Goal: Task Accomplishment & Management: Manage account settings

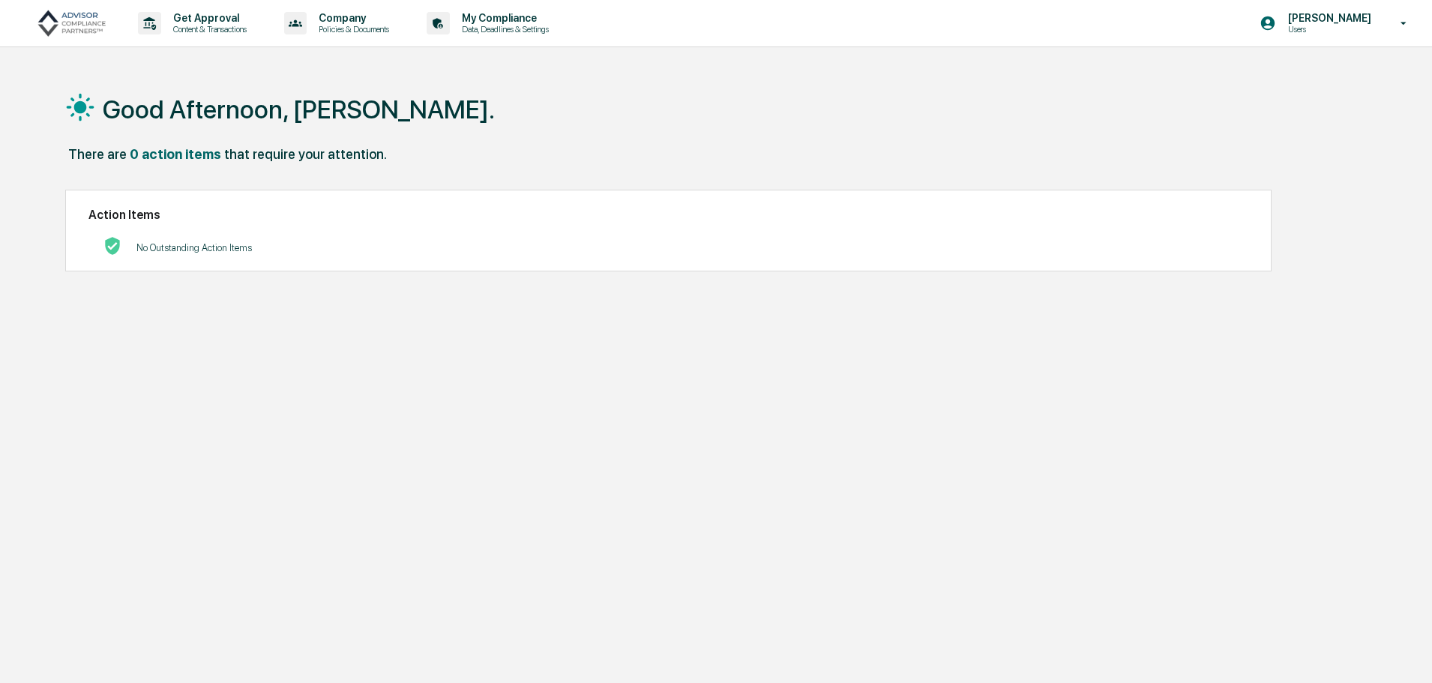
click at [1367, 27] on p "Users" at bounding box center [1327, 29] width 103 height 10
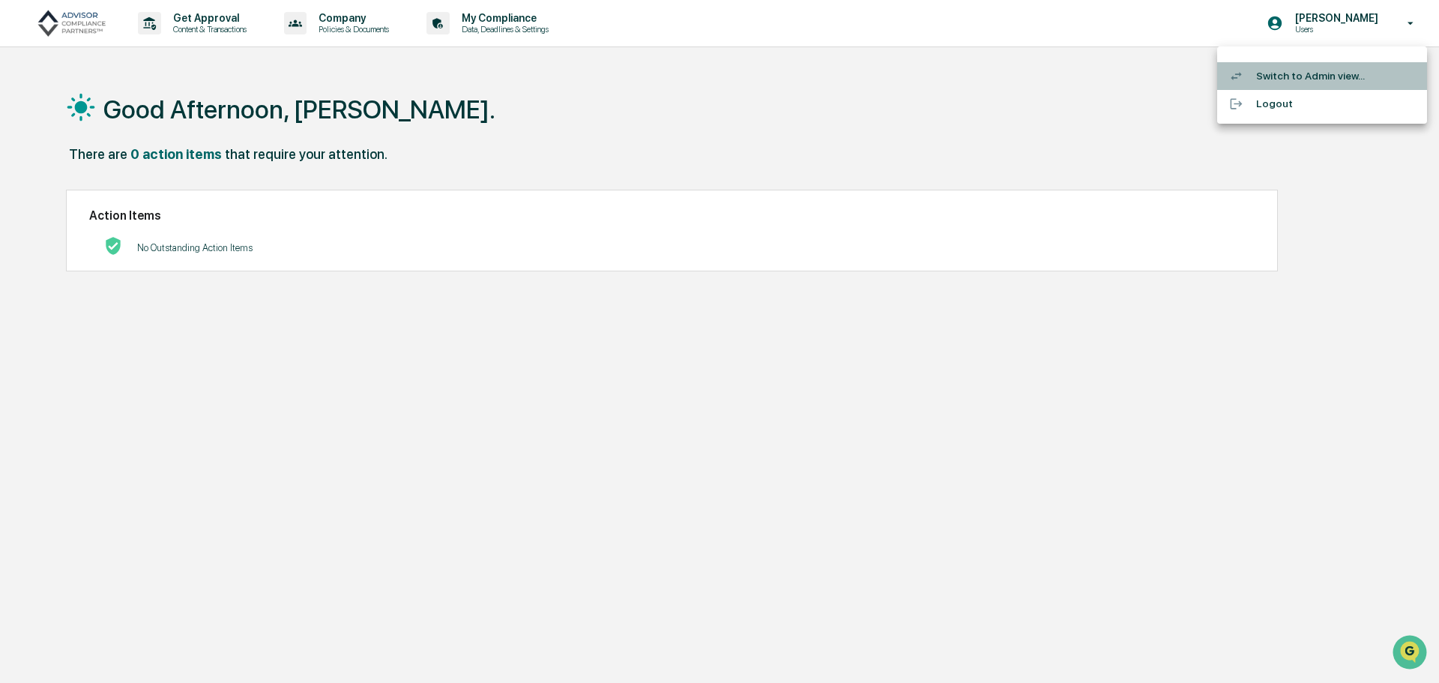
click at [1286, 76] on li "Switch to Admin view..." at bounding box center [1322, 76] width 210 height 28
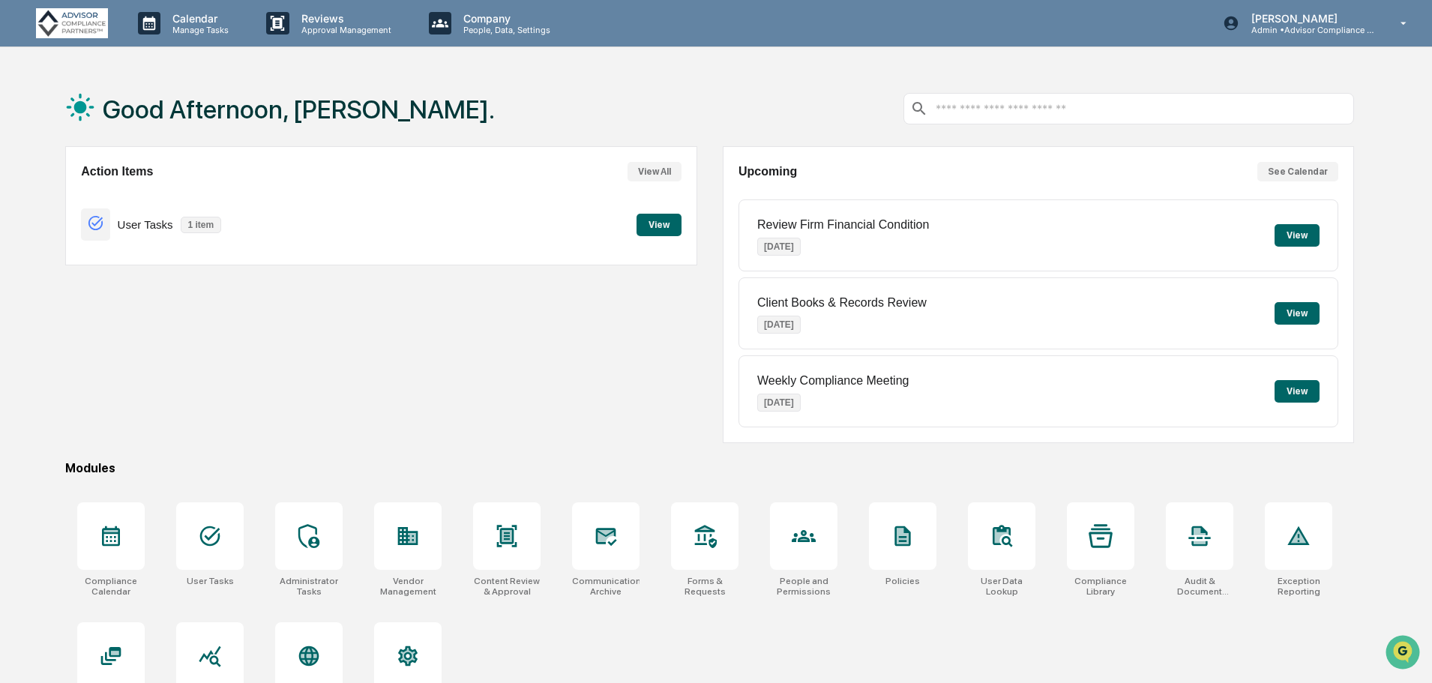
click at [1321, 20] on p "[PERSON_NAME]" at bounding box center [1308, 18] width 139 height 13
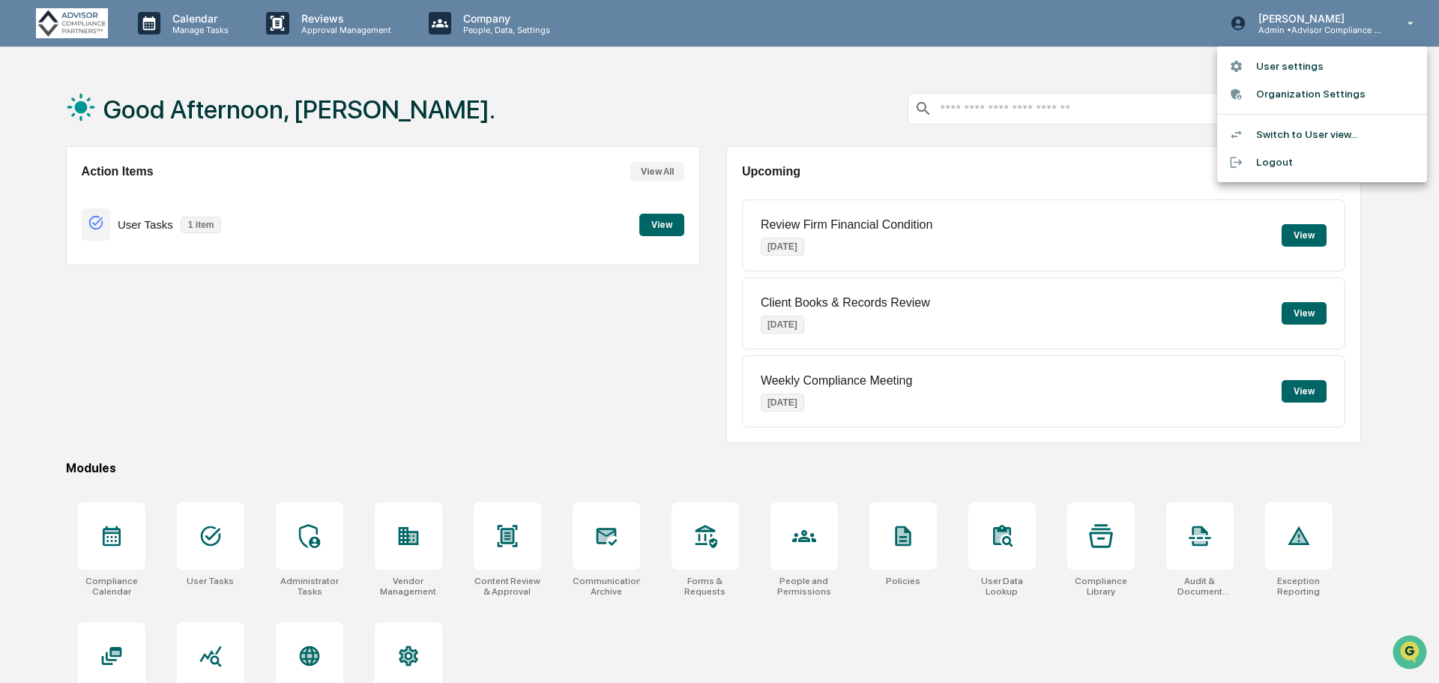
click at [1290, 131] on li "Switch to User view..." at bounding box center [1322, 135] width 210 height 28
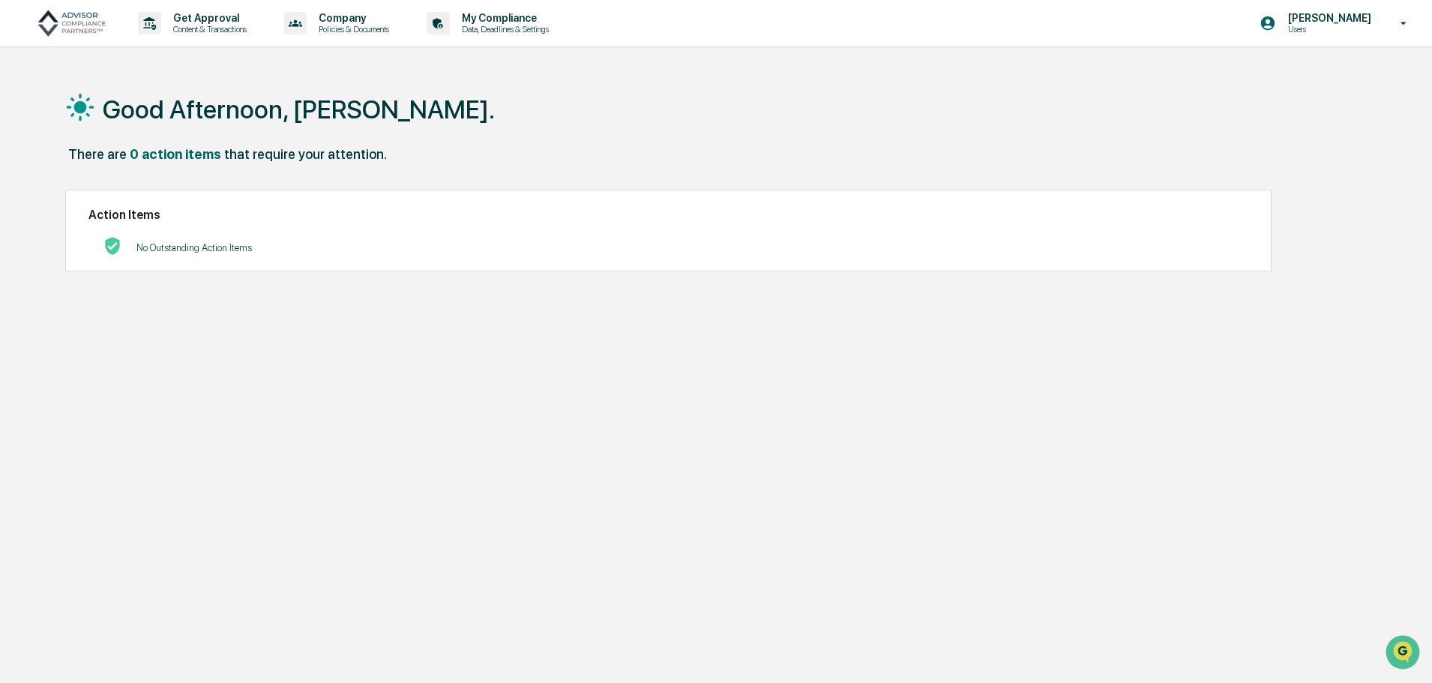
click at [346, 26] on p "Policies & Documents" at bounding box center [352, 29] width 90 height 10
click at [371, 103] on li "Approved Content Library" at bounding box center [375, 104] width 195 height 28
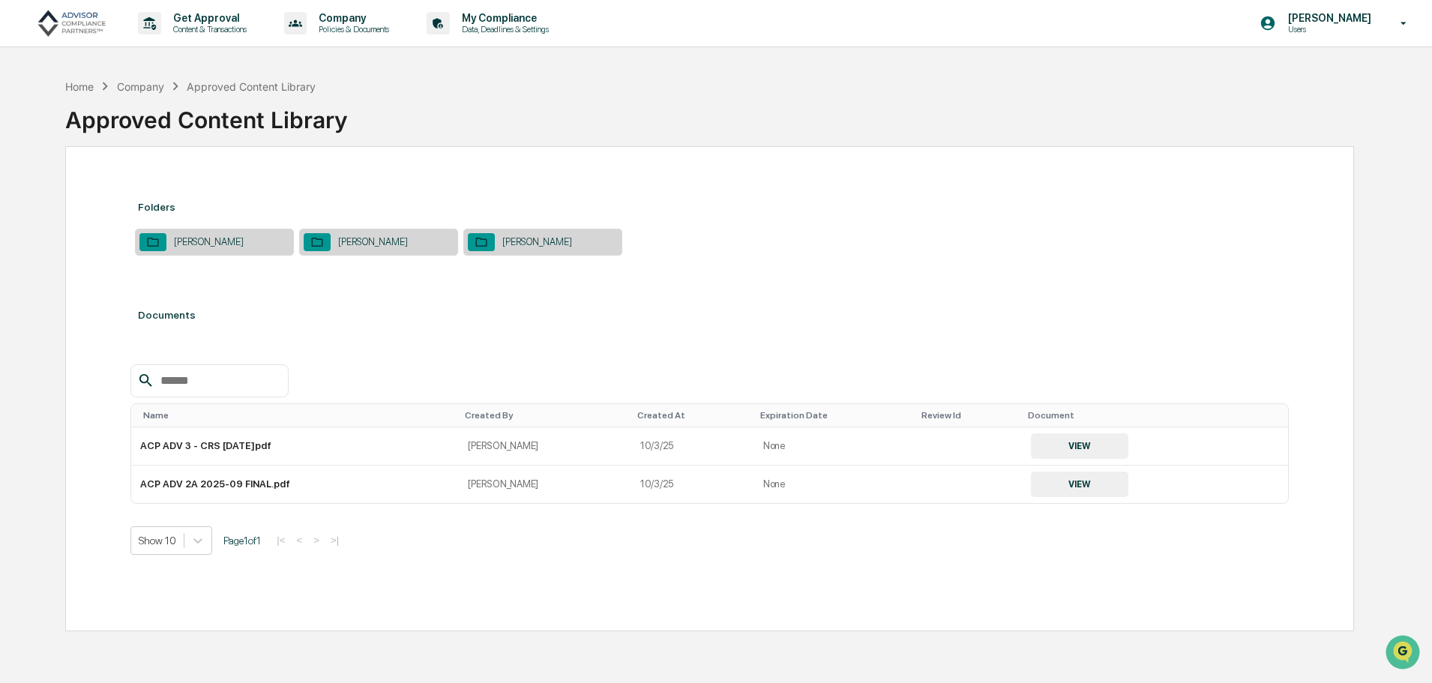
click at [546, 240] on div "[PERSON_NAME]" at bounding box center [537, 241] width 85 height 11
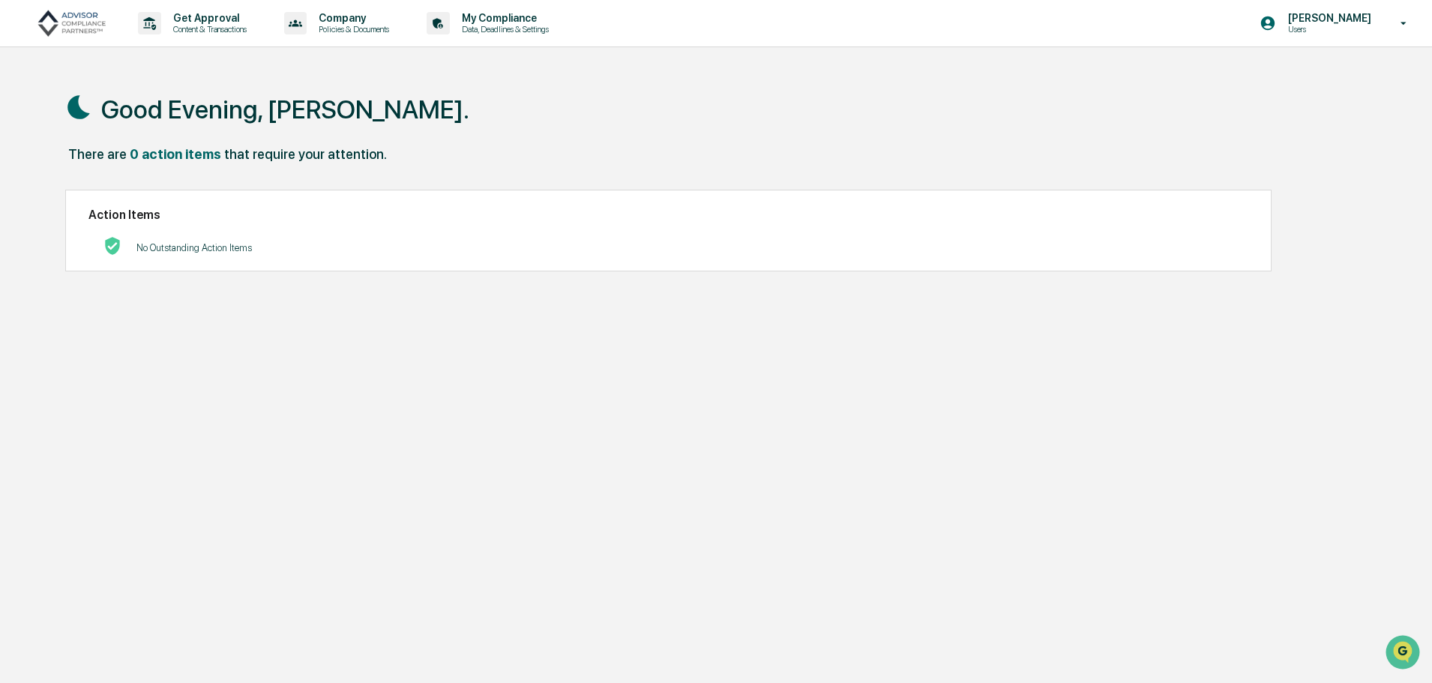
click at [1327, 21] on p "[PERSON_NAME]" at bounding box center [1327, 18] width 103 height 12
click at [1311, 73] on li "Switch to Admin view..." at bounding box center [1322, 76] width 210 height 28
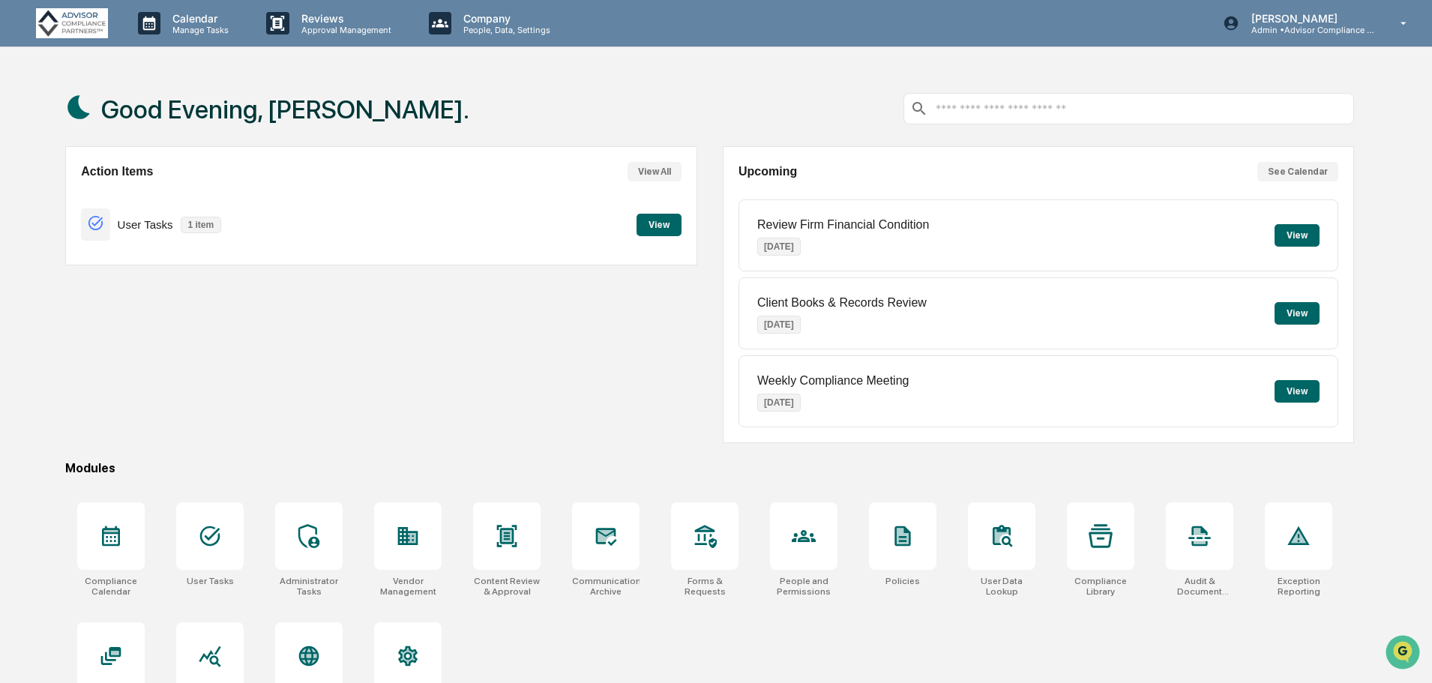
click at [495, 25] on p "People, Data, Settings" at bounding box center [504, 30] width 106 height 10
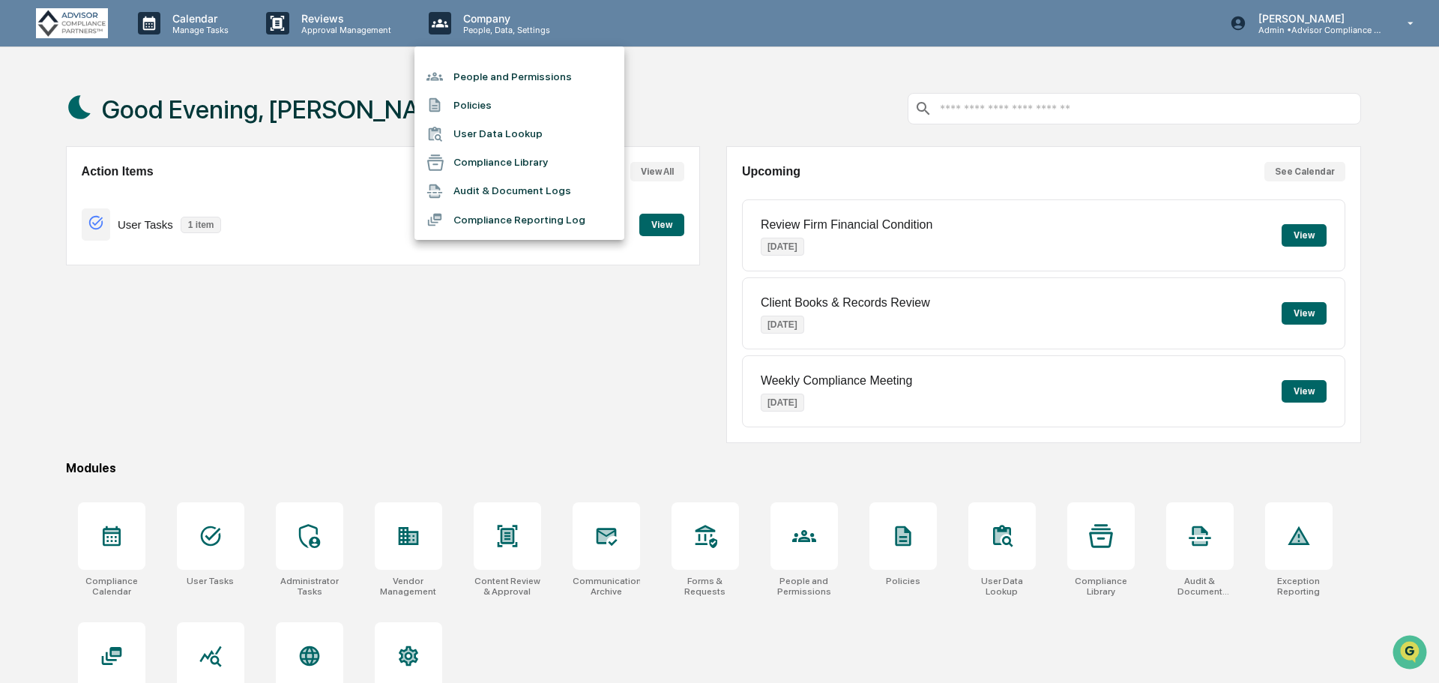
click at [492, 77] on li "People and Permissions" at bounding box center [520, 76] width 210 height 28
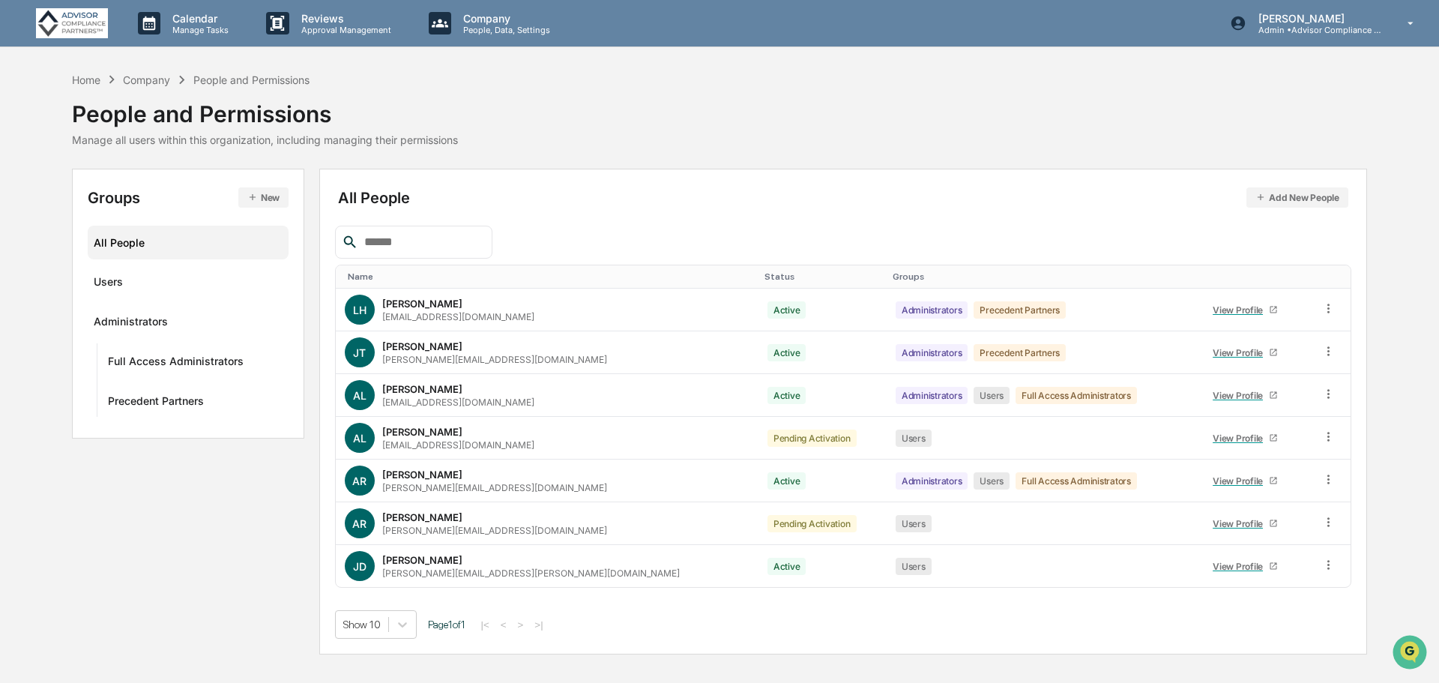
click at [499, 567] on div "[PERSON_NAME][EMAIL_ADDRESS][PERSON_NAME][DOMAIN_NAME]" at bounding box center [531, 572] width 298 height 11
click at [1213, 570] on div "View Profile" at bounding box center [1241, 566] width 56 height 11
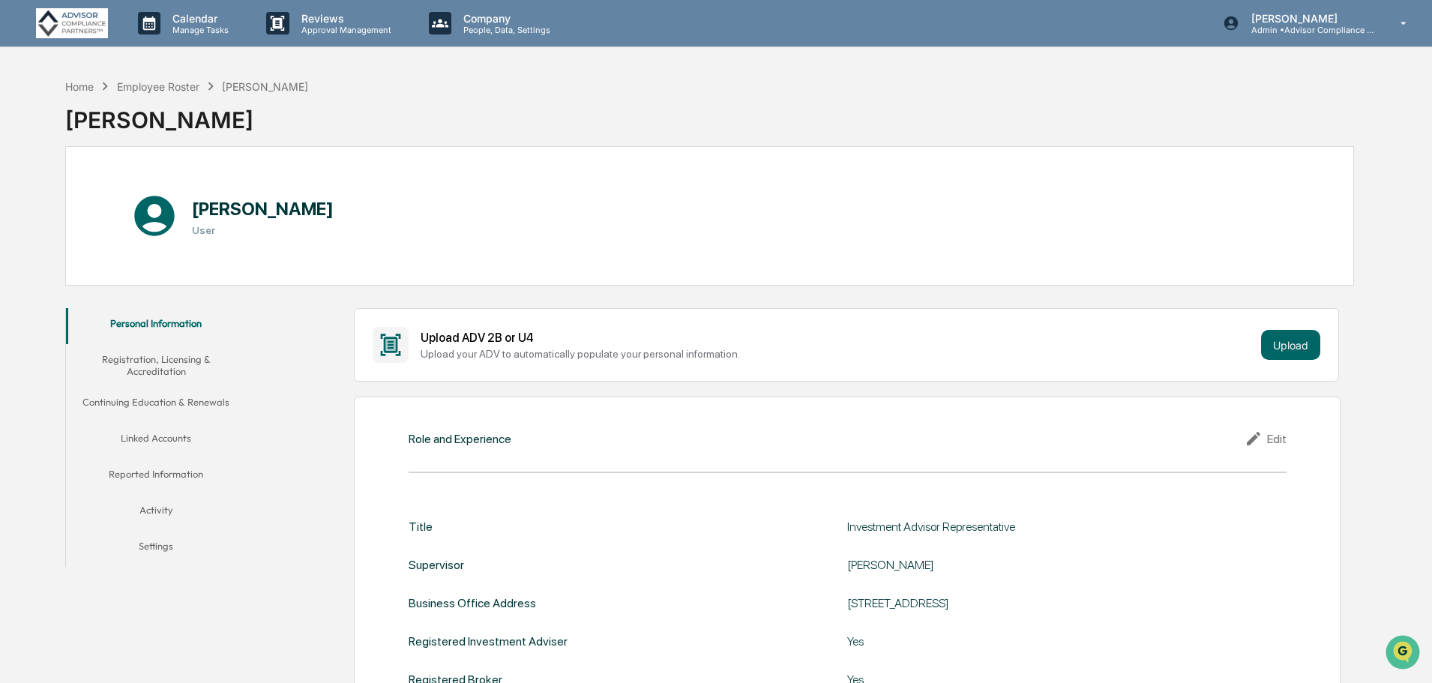
click at [169, 362] on button "Registration, Licensing & Accreditation" at bounding box center [156, 365] width 180 height 43
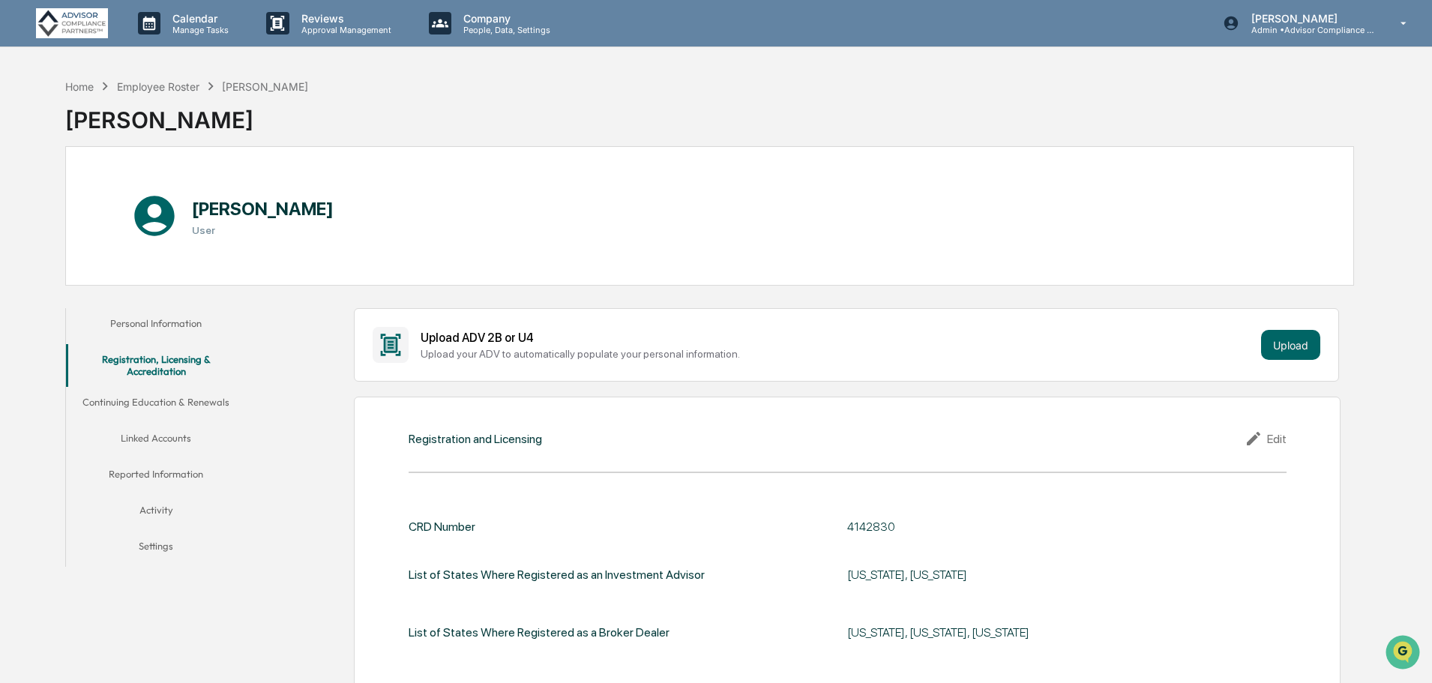
click at [165, 402] on button "Continuing Education & Renewals" at bounding box center [156, 405] width 180 height 36
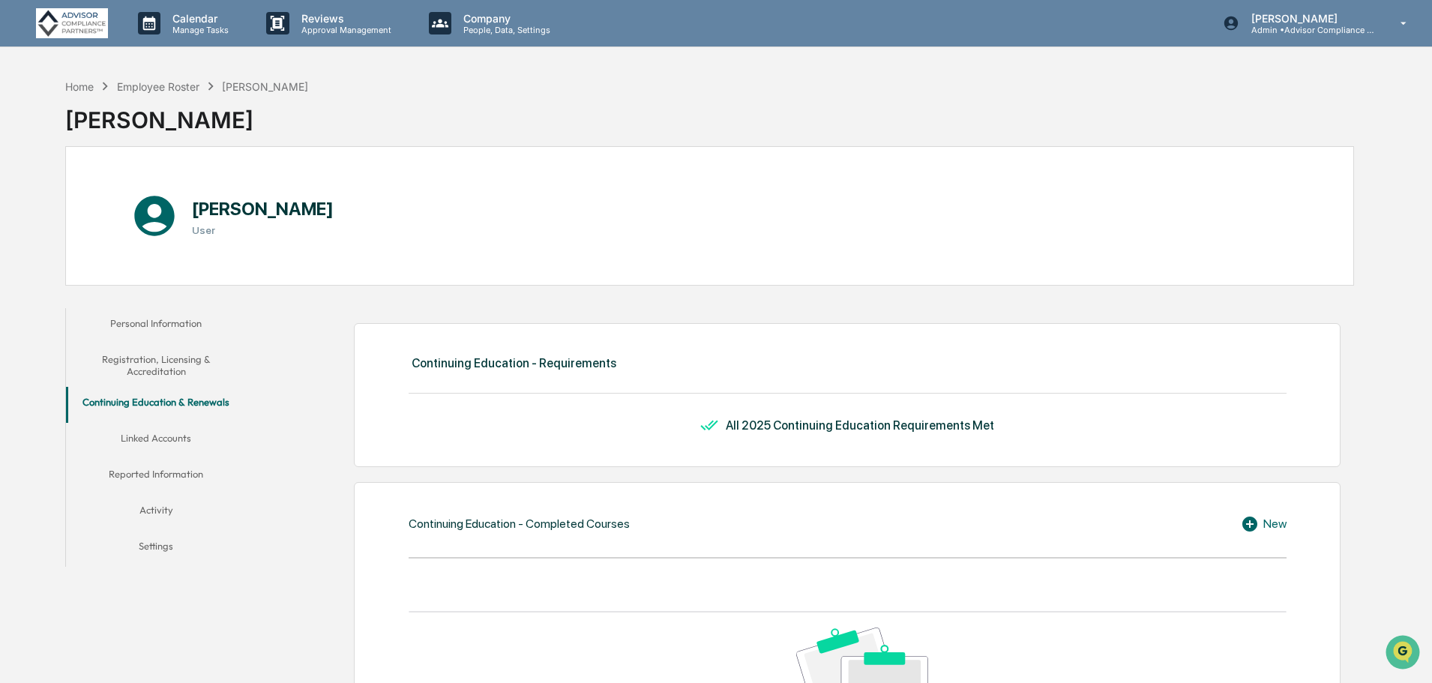
click at [184, 363] on button "Registration, Licensing & Accreditation" at bounding box center [156, 365] width 180 height 43
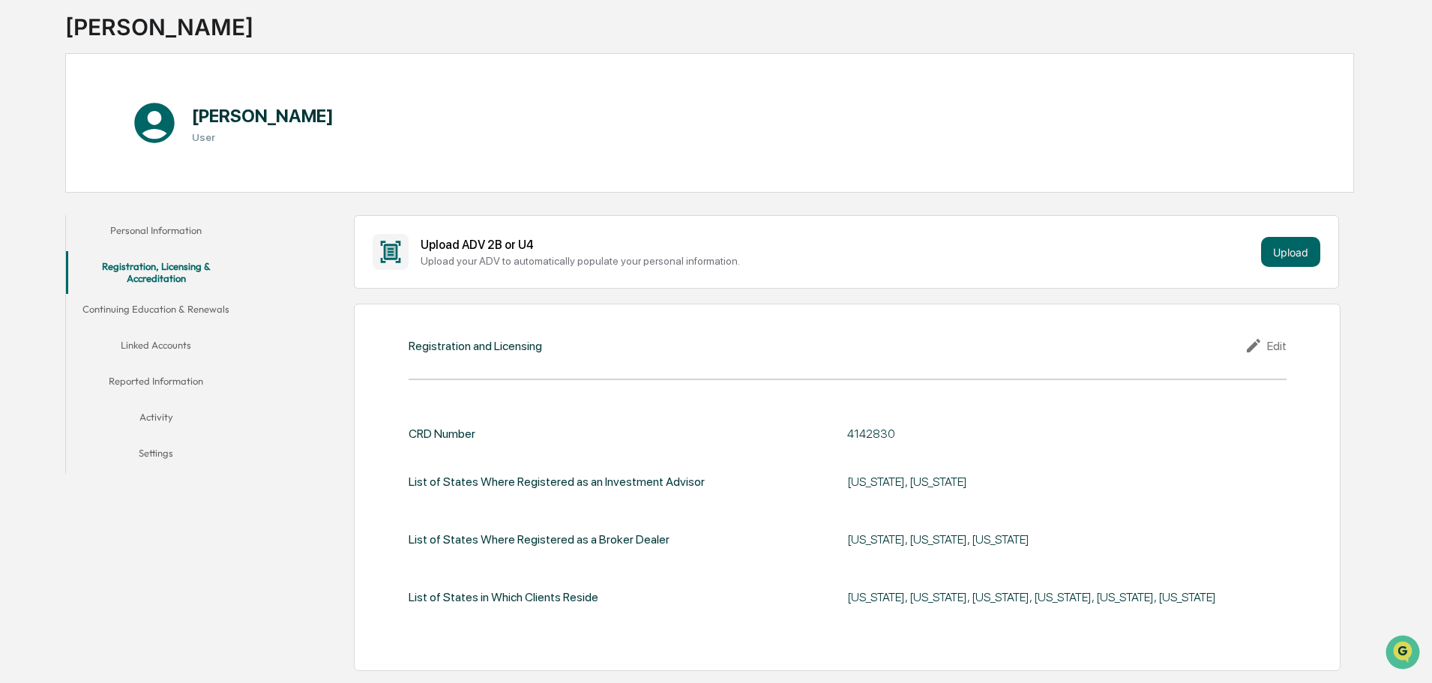
scroll to position [88, 0]
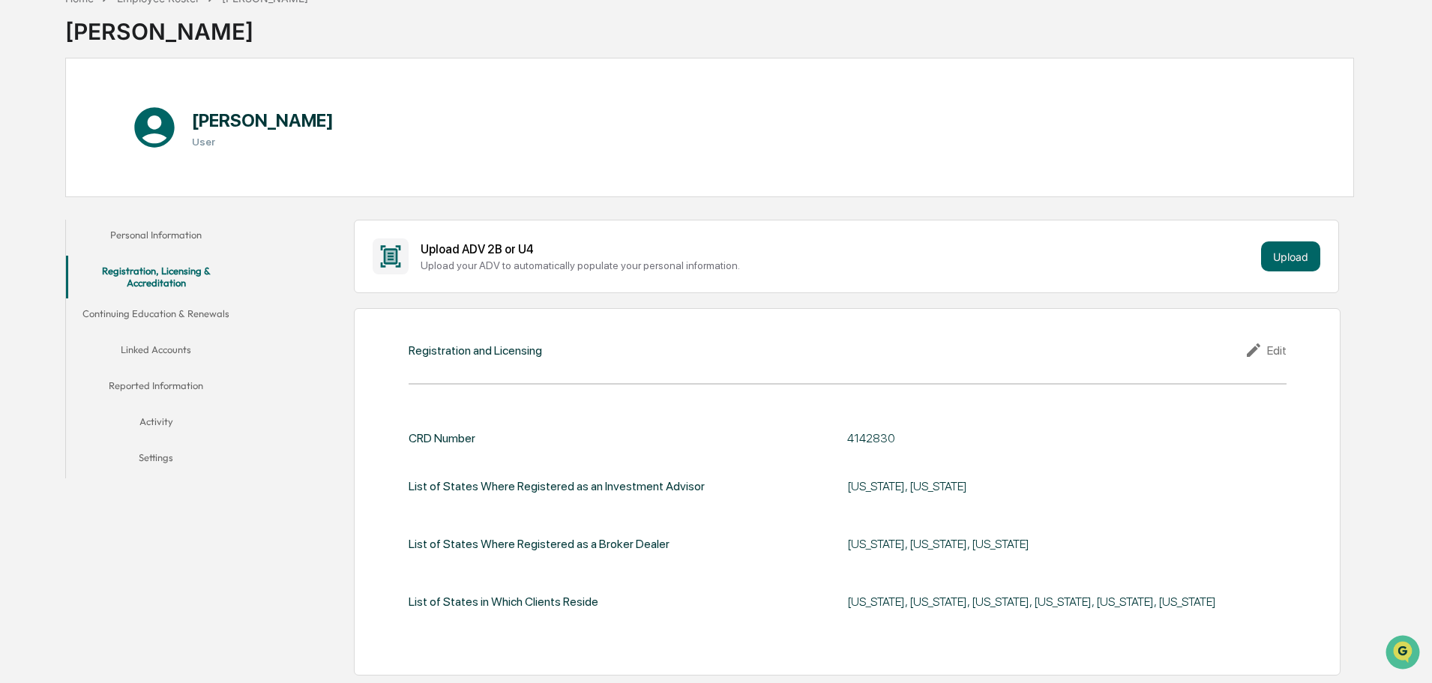
click at [151, 389] on button "Reported Information" at bounding box center [156, 388] width 180 height 36
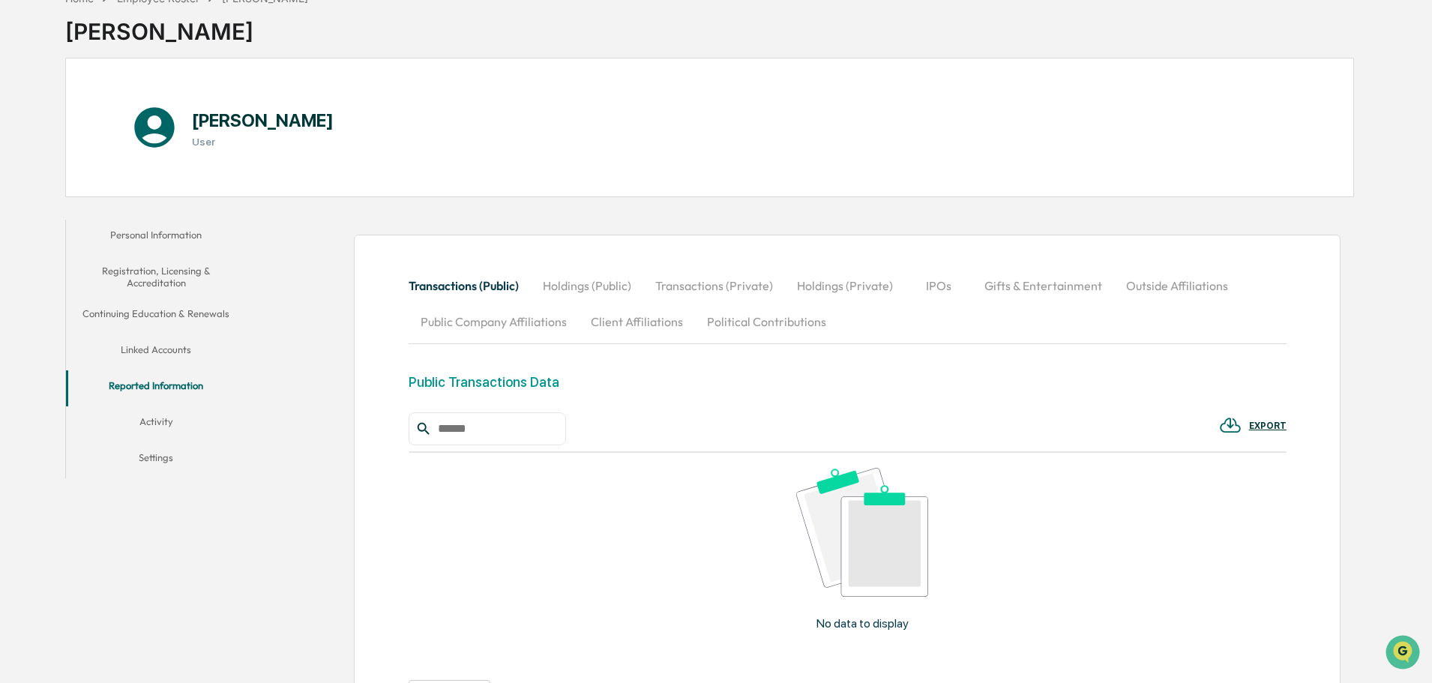
click at [148, 233] on button "Personal Information" at bounding box center [156, 238] width 180 height 36
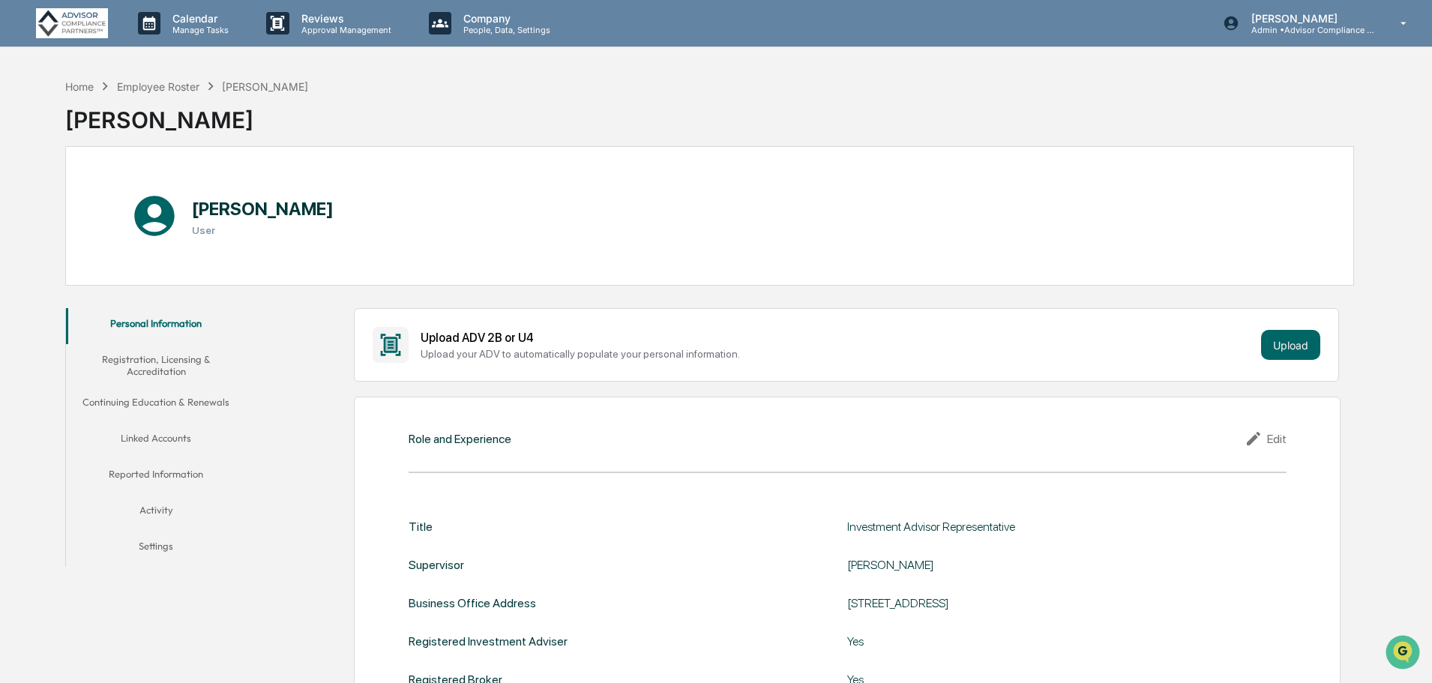
click at [468, 22] on p "Company" at bounding box center [504, 18] width 106 height 13
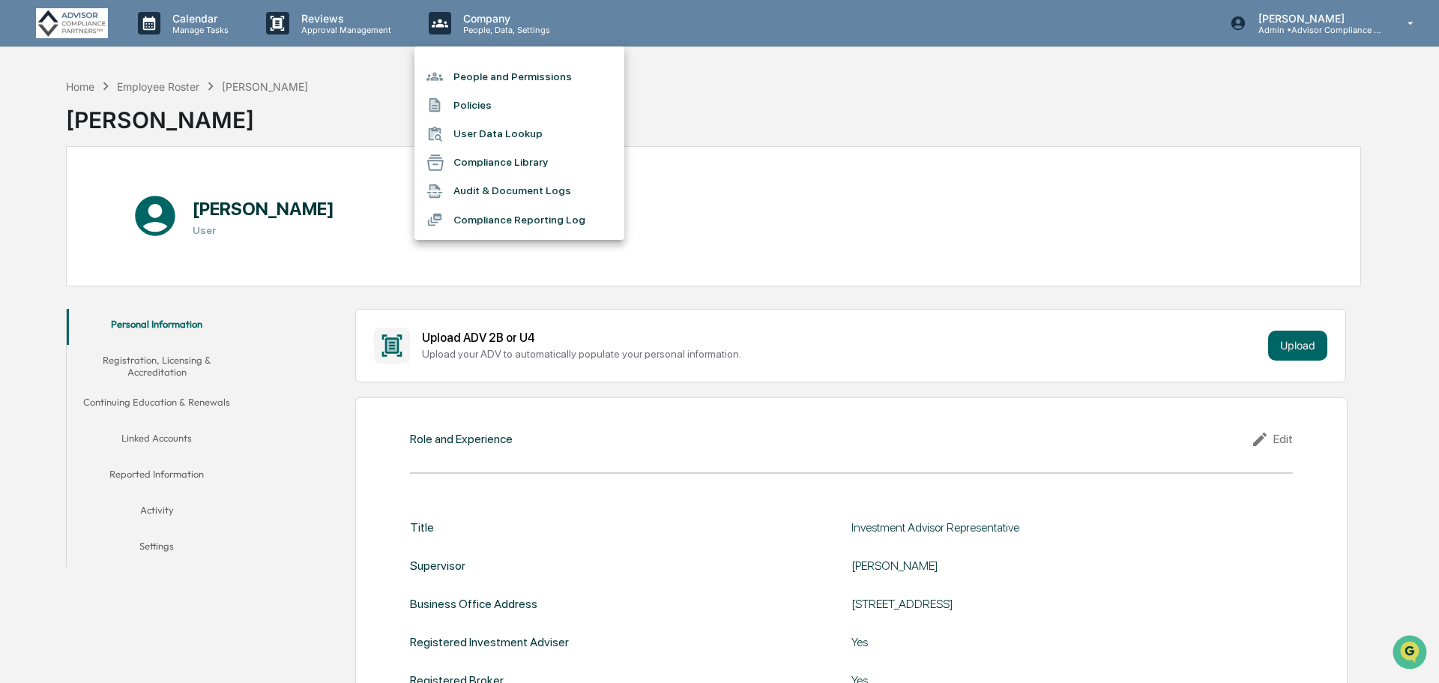
click at [385, 24] on div at bounding box center [719, 341] width 1439 height 683
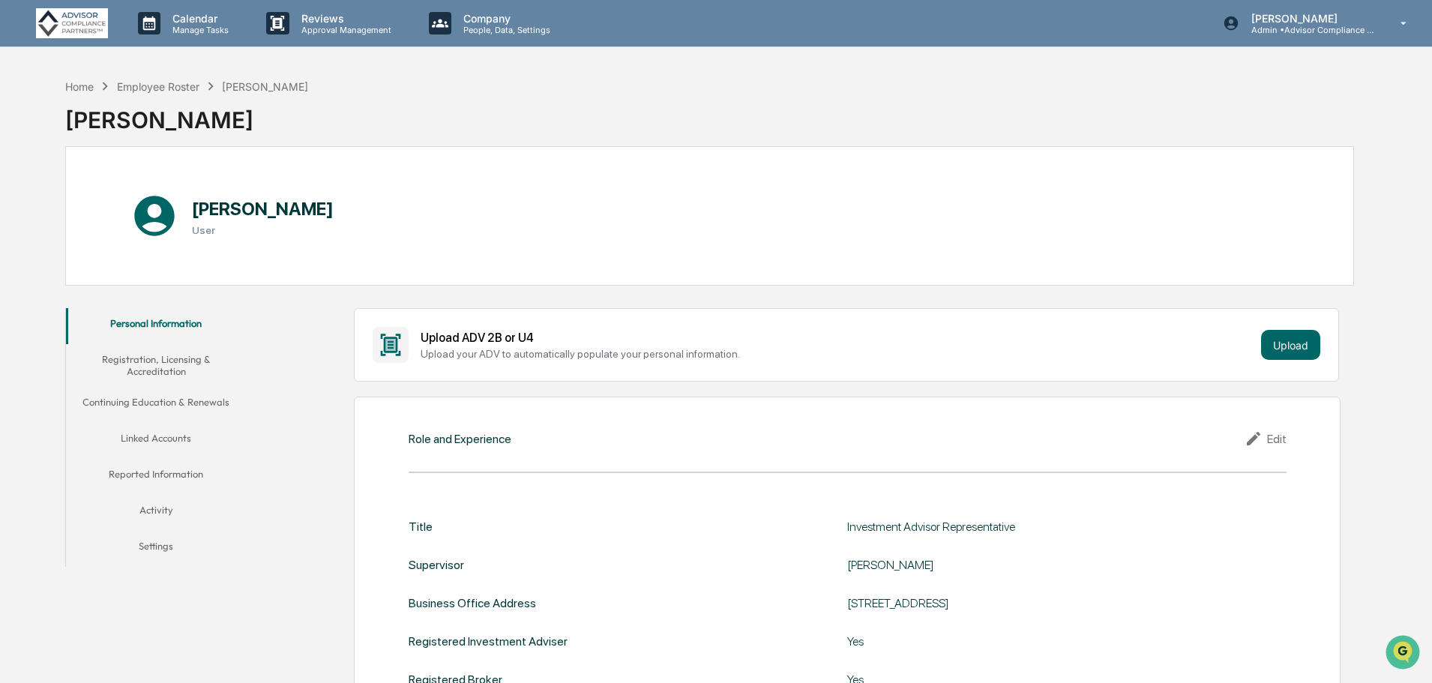
click at [339, 21] on p "Reviews" at bounding box center [343, 18] width 109 height 13
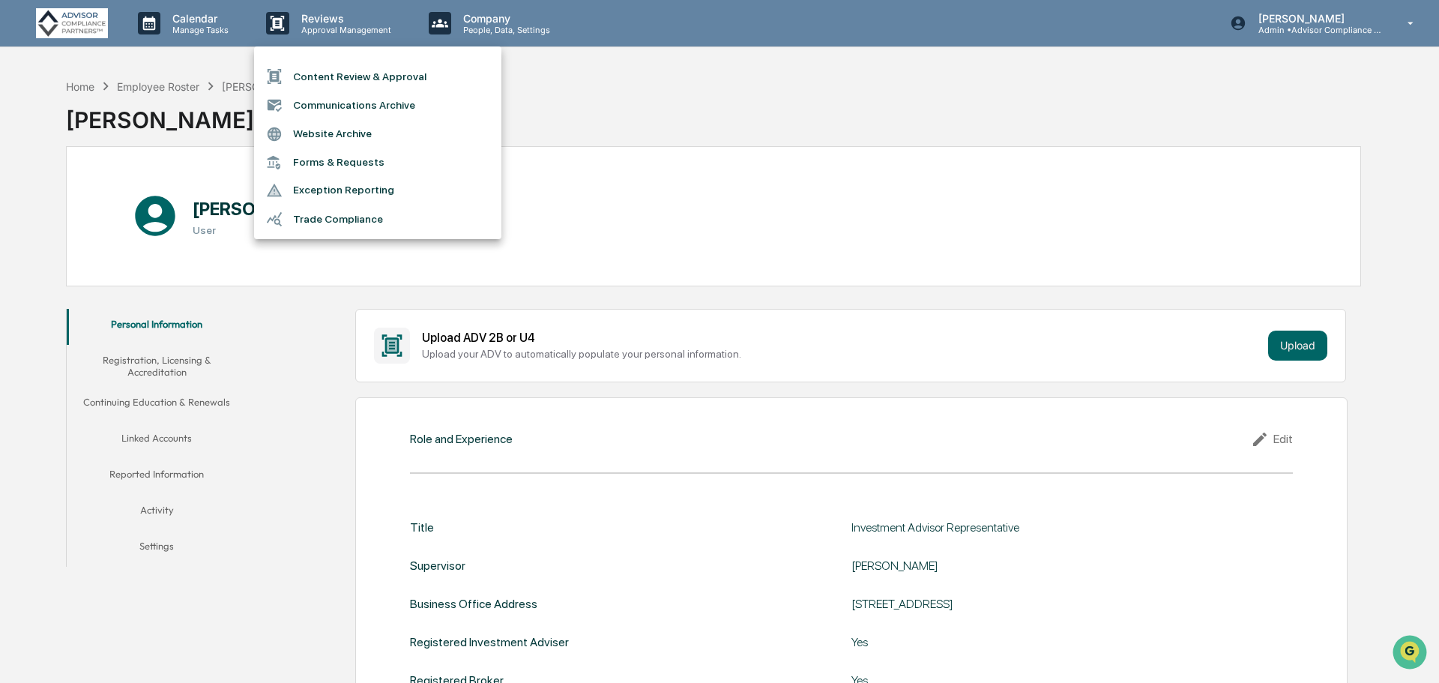
click at [352, 74] on li "Content Review & Approval" at bounding box center [377, 76] width 247 height 28
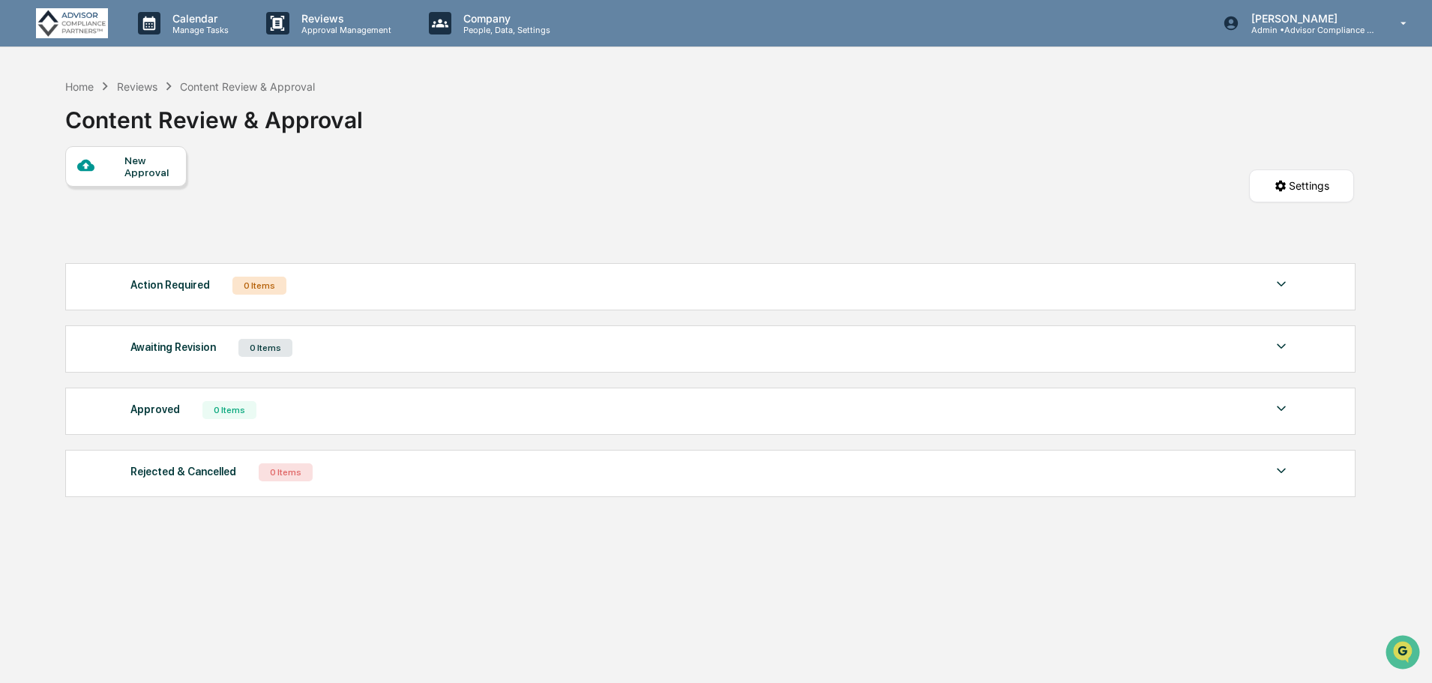
click at [324, 29] on p "Approval Management" at bounding box center [343, 30] width 109 height 10
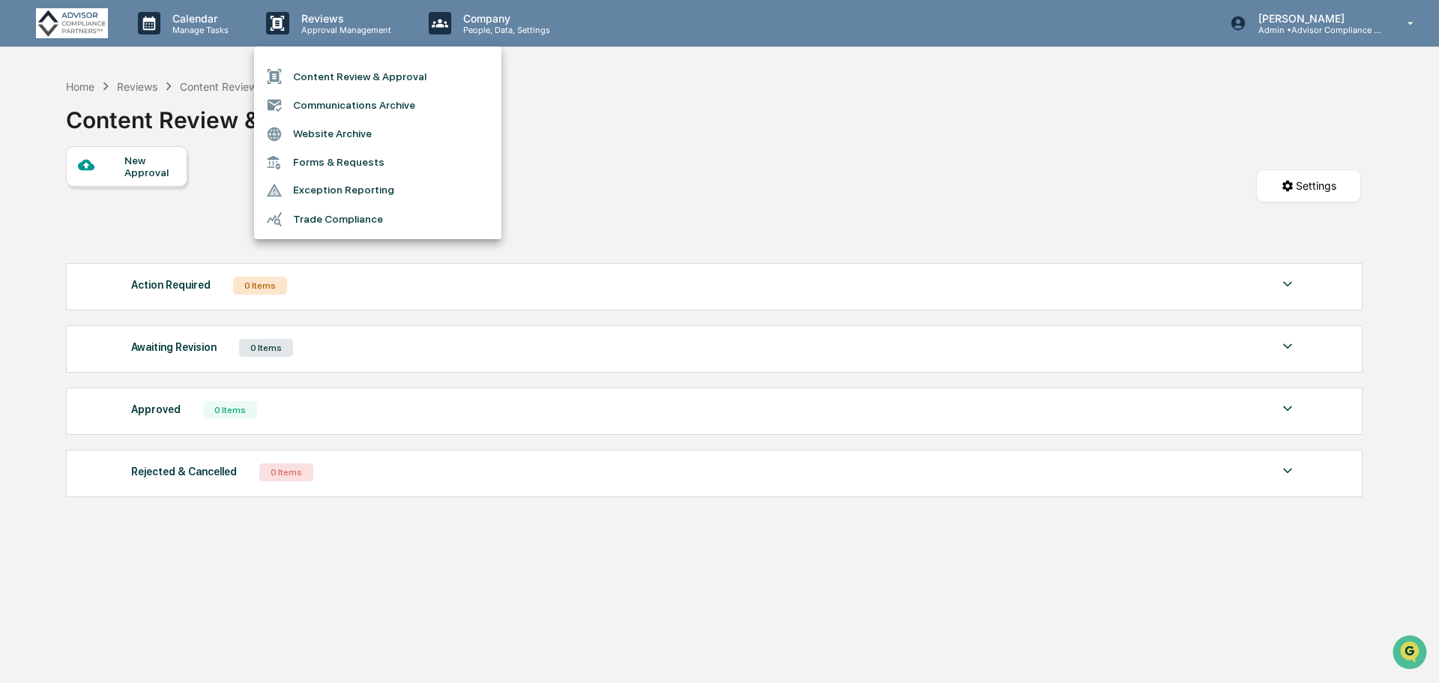
click at [464, 23] on div at bounding box center [719, 341] width 1439 height 683
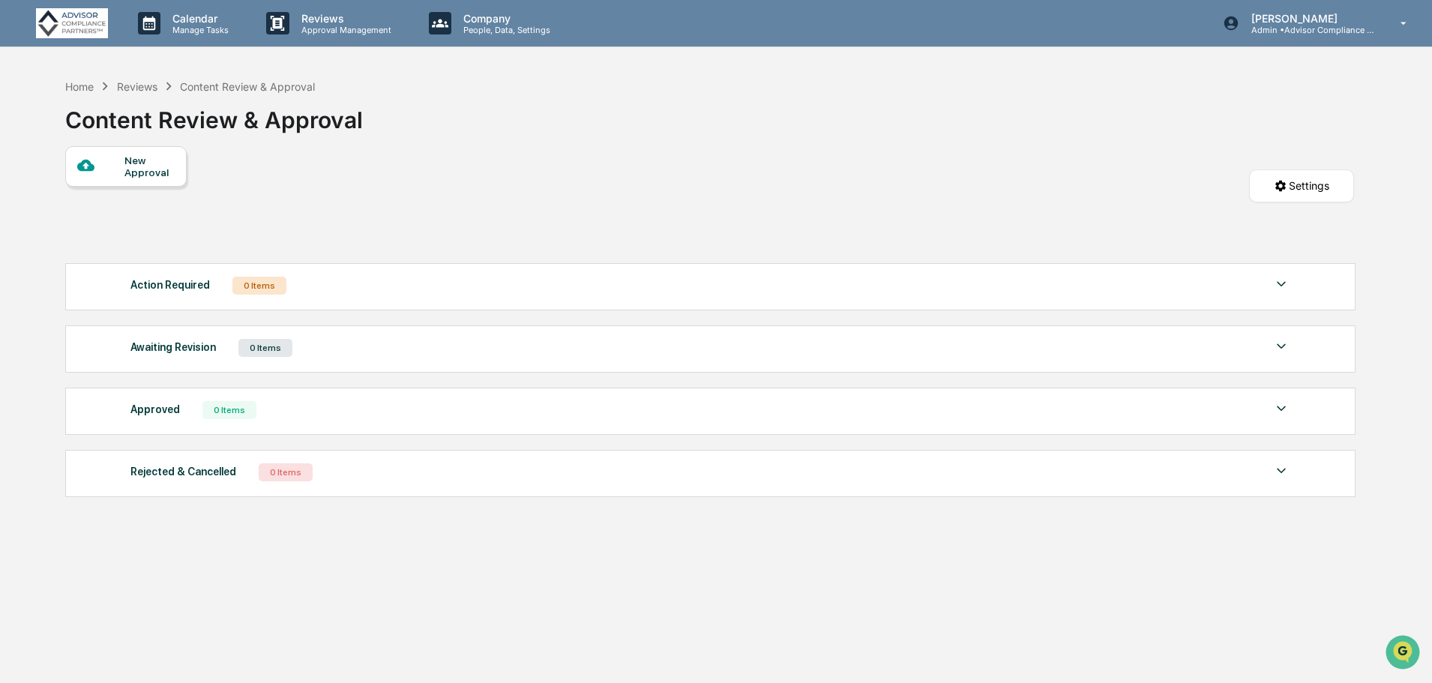
click at [477, 23] on p "Company" at bounding box center [504, 18] width 106 height 13
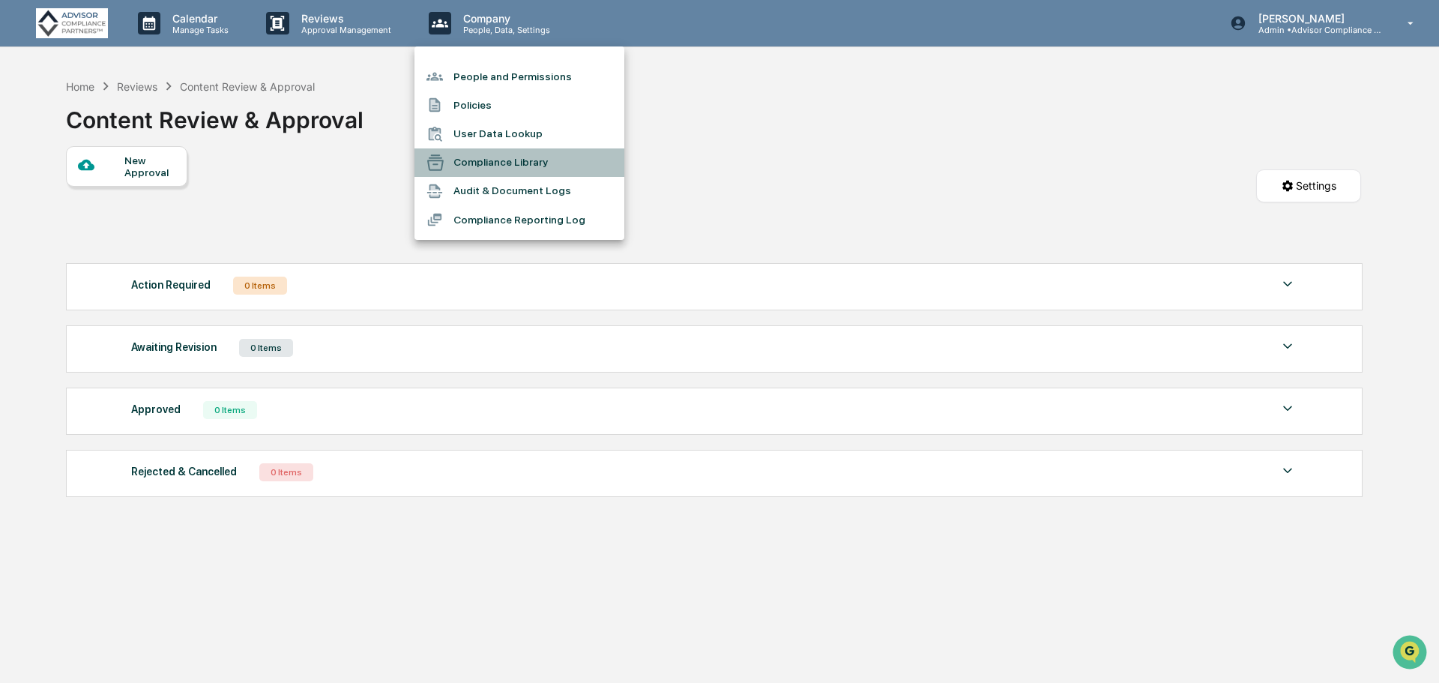
click at [519, 160] on li "Compliance Library" at bounding box center [520, 162] width 210 height 28
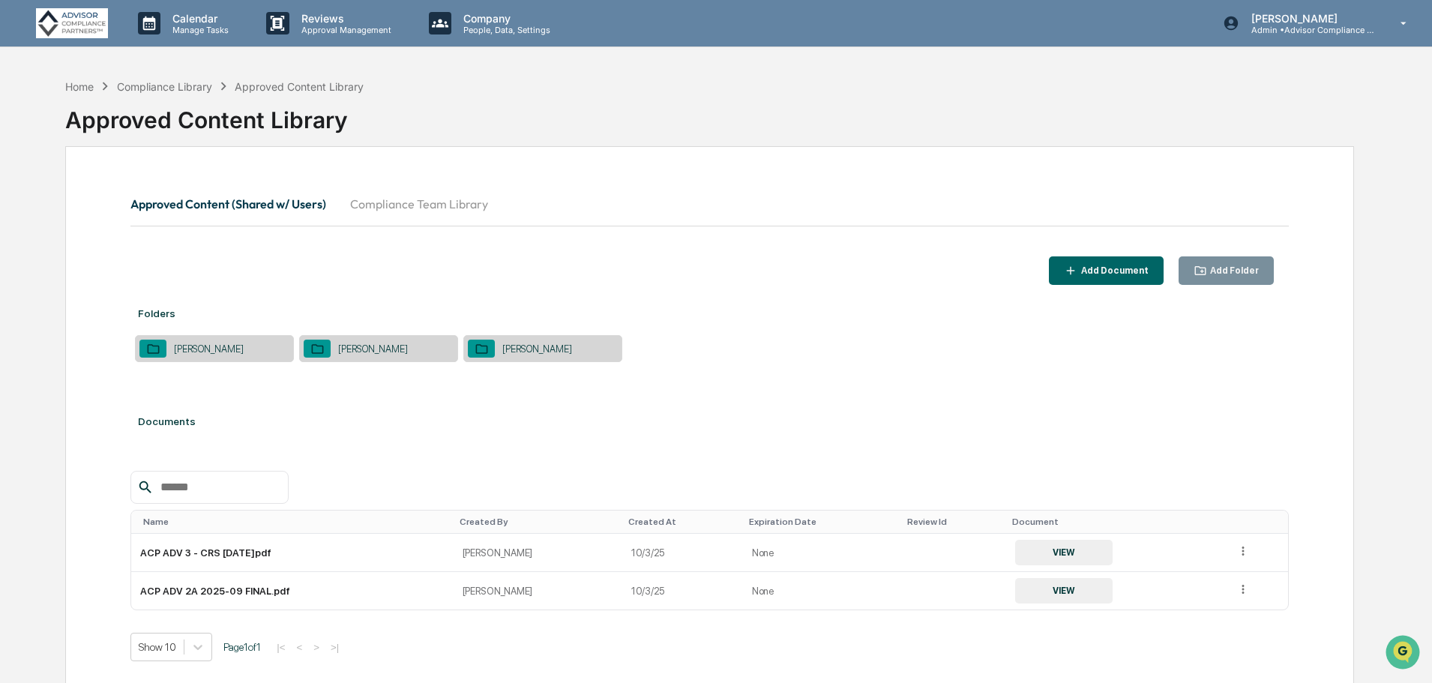
click at [450, 202] on button "Compliance Team Library" at bounding box center [419, 204] width 162 height 36
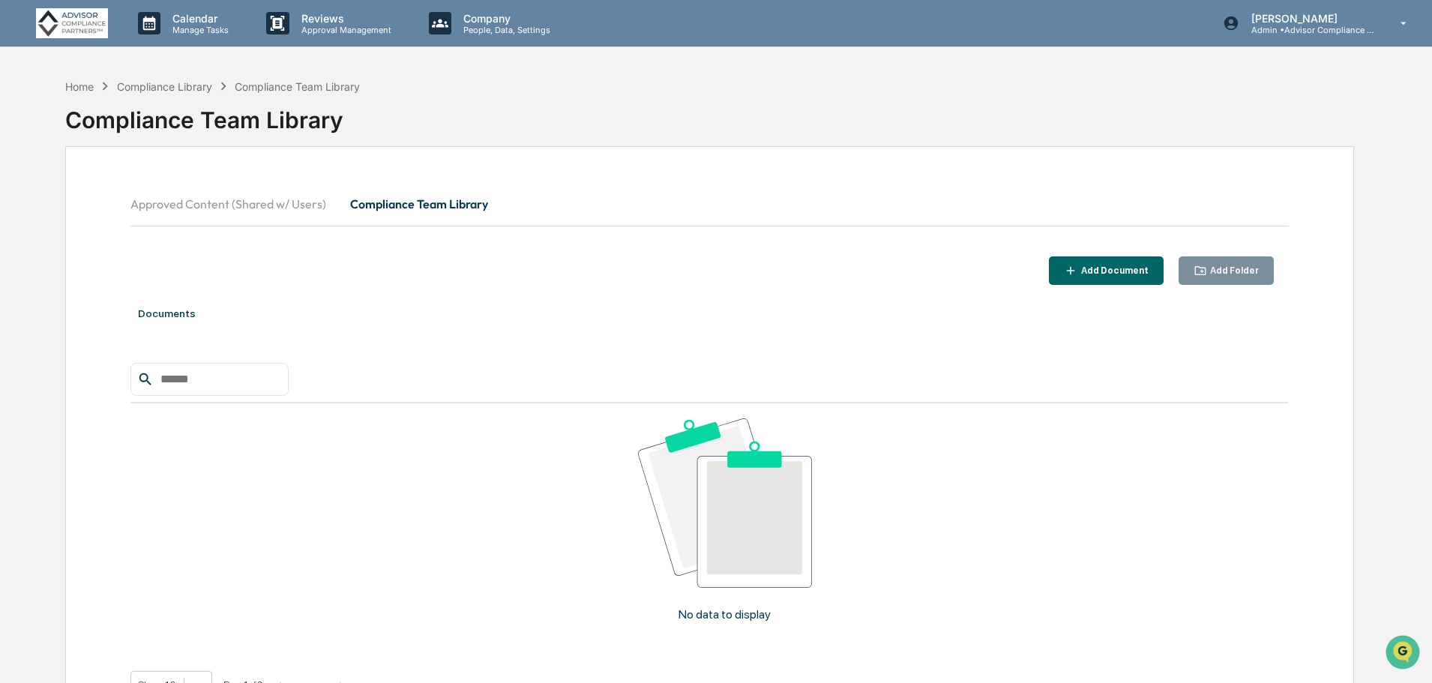
click at [242, 199] on button "Approved Content (Shared w/ Users)" at bounding box center [234, 204] width 208 height 36
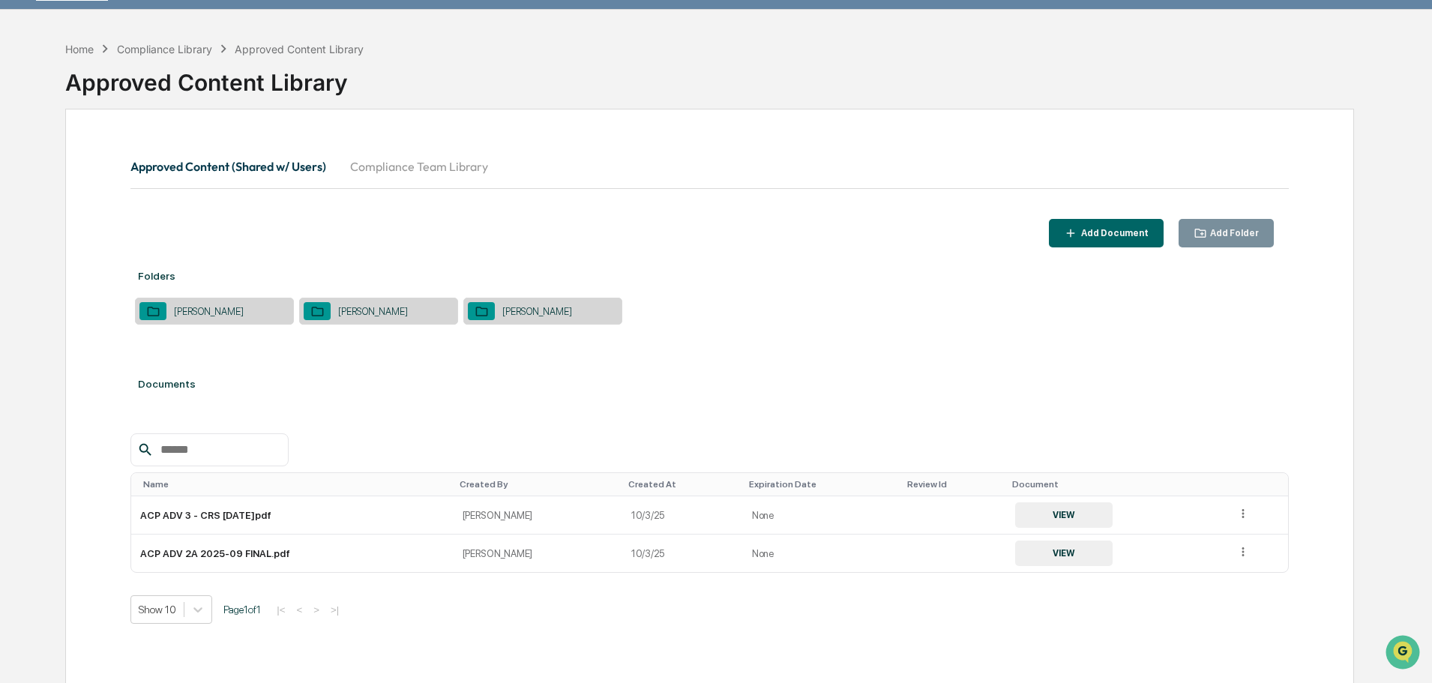
scroll to position [71, 0]
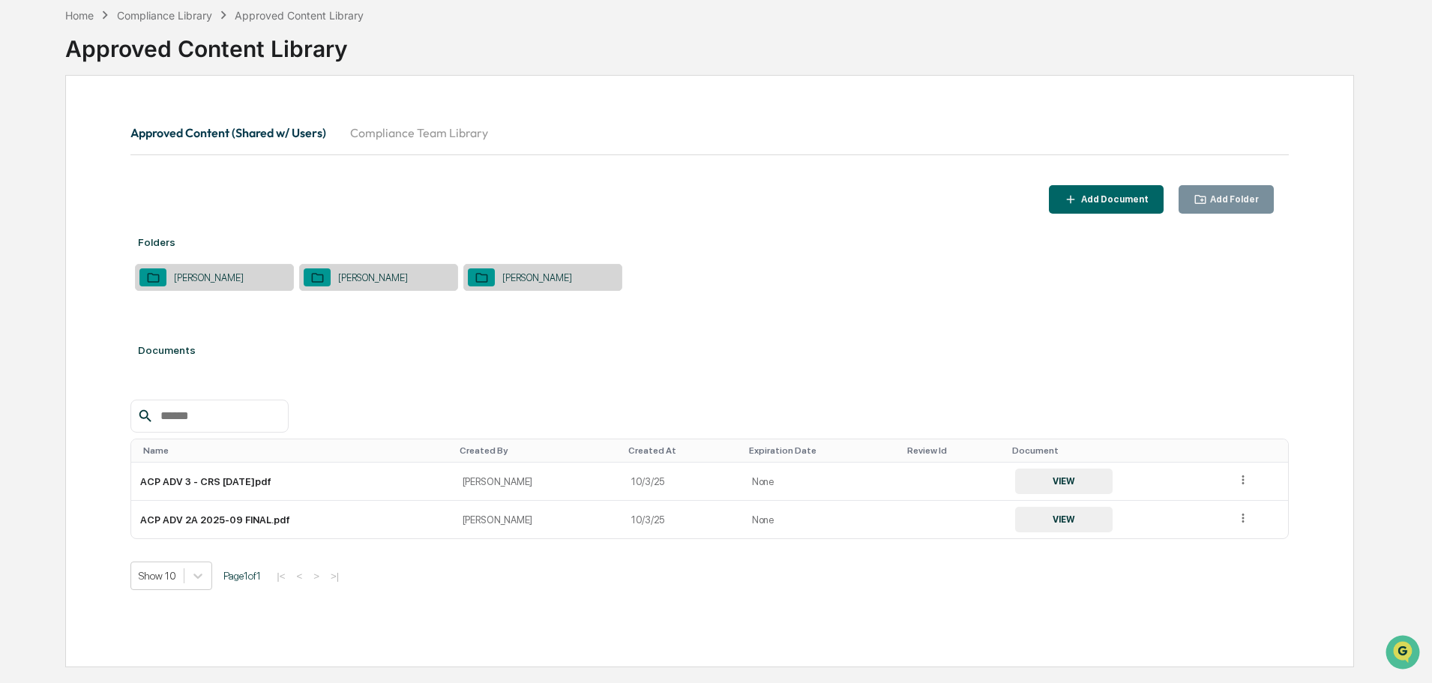
click at [552, 281] on div "[PERSON_NAME]" at bounding box center [537, 277] width 85 height 11
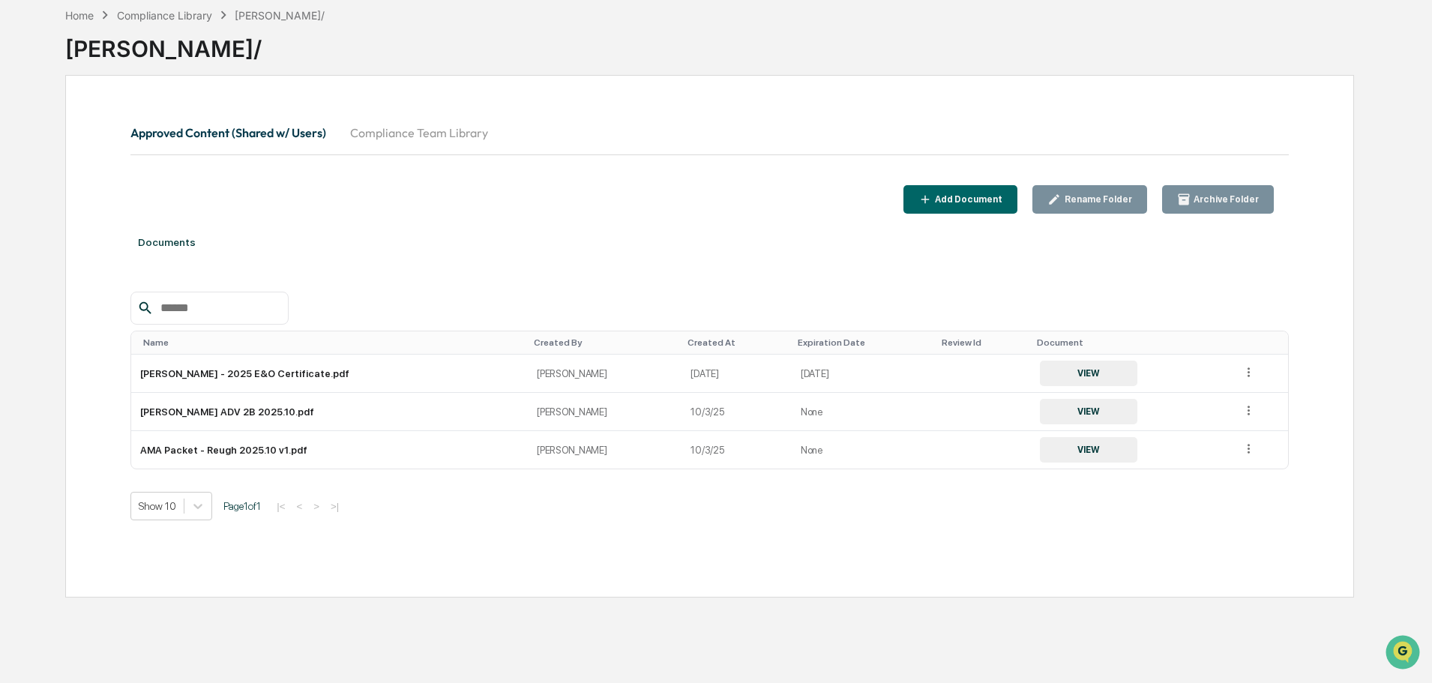
click at [1241, 410] on icon at bounding box center [1248, 410] width 14 height 14
click at [1025, 304] on div at bounding box center [709, 308] width 1158 height 33
click at [253, 409] on td "[PERSON_NAME] ADV 2B 2025.10.pdf" at bounding box center [329, 412] width 397 height 38
click at [1054, 408] on button "VIEW" at bounding box center [1088, 411] width 97 height 25
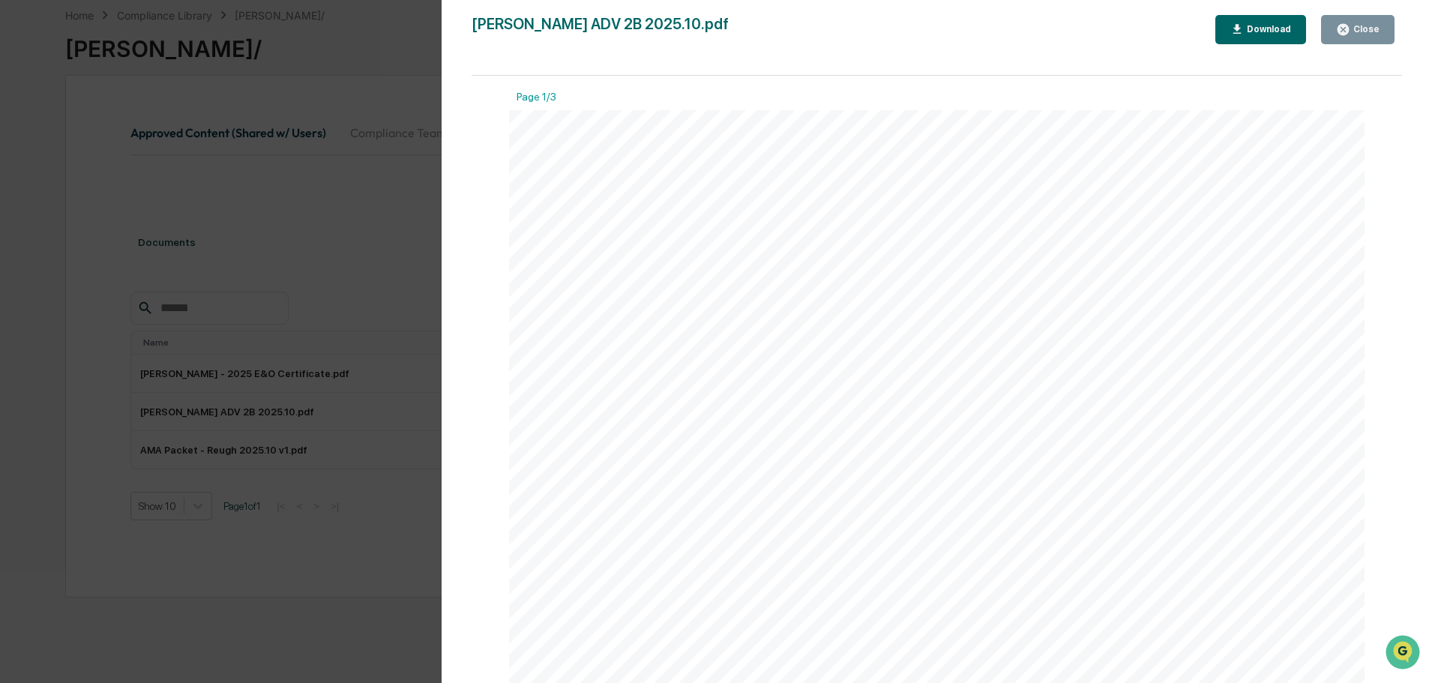
click at [1381, 34] on button "Close" at bounding box center [1357, 29] width 73 height 29
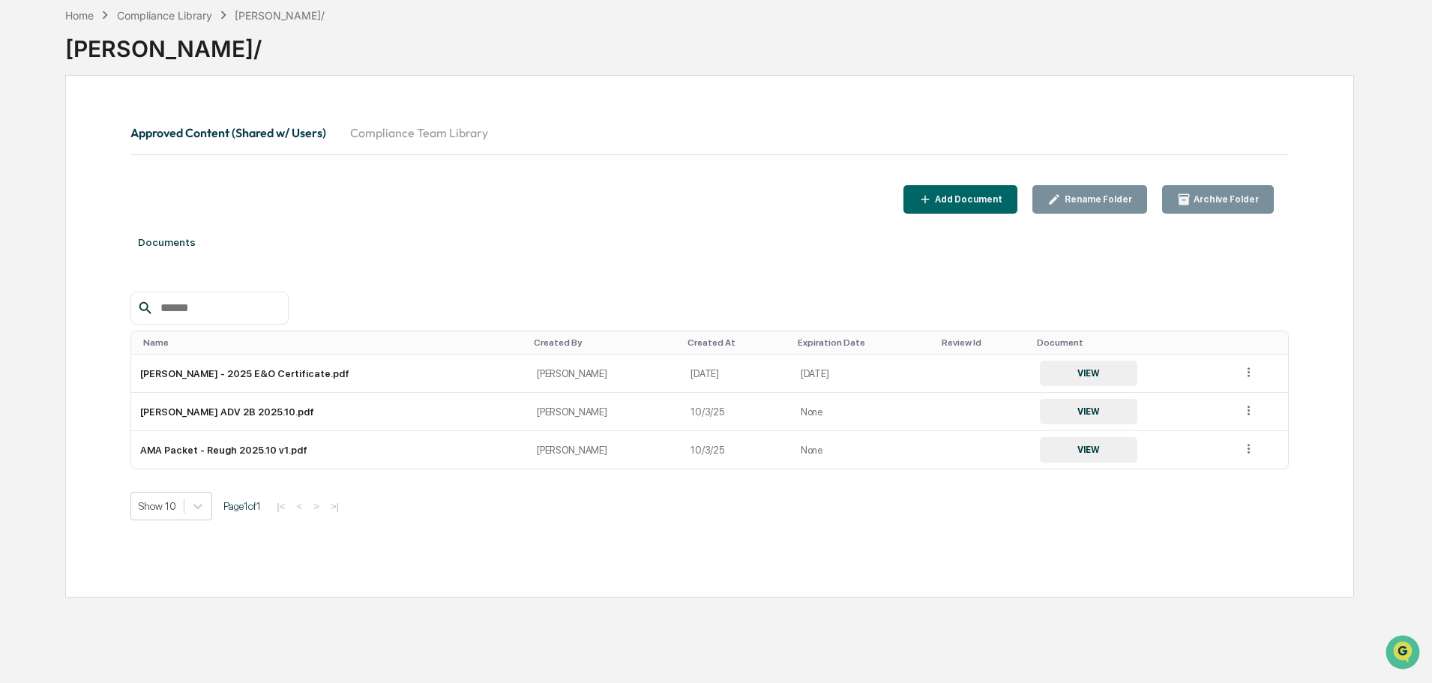
click at [1241, 201] on div "Archive Folder" at bounding box center [1224, 199] width 68 height 10
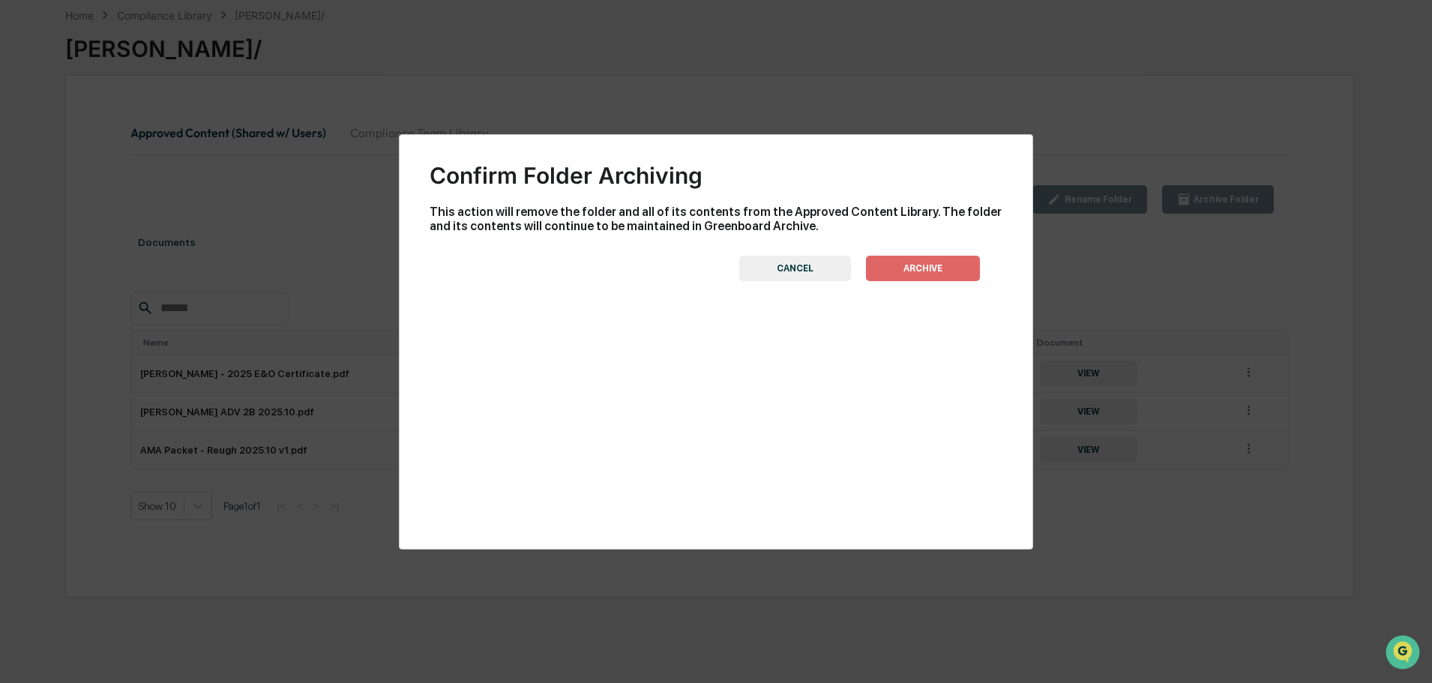
click at [813, 270] on button "CANCEL" at bounding box center [795, 268] width 112 height 25
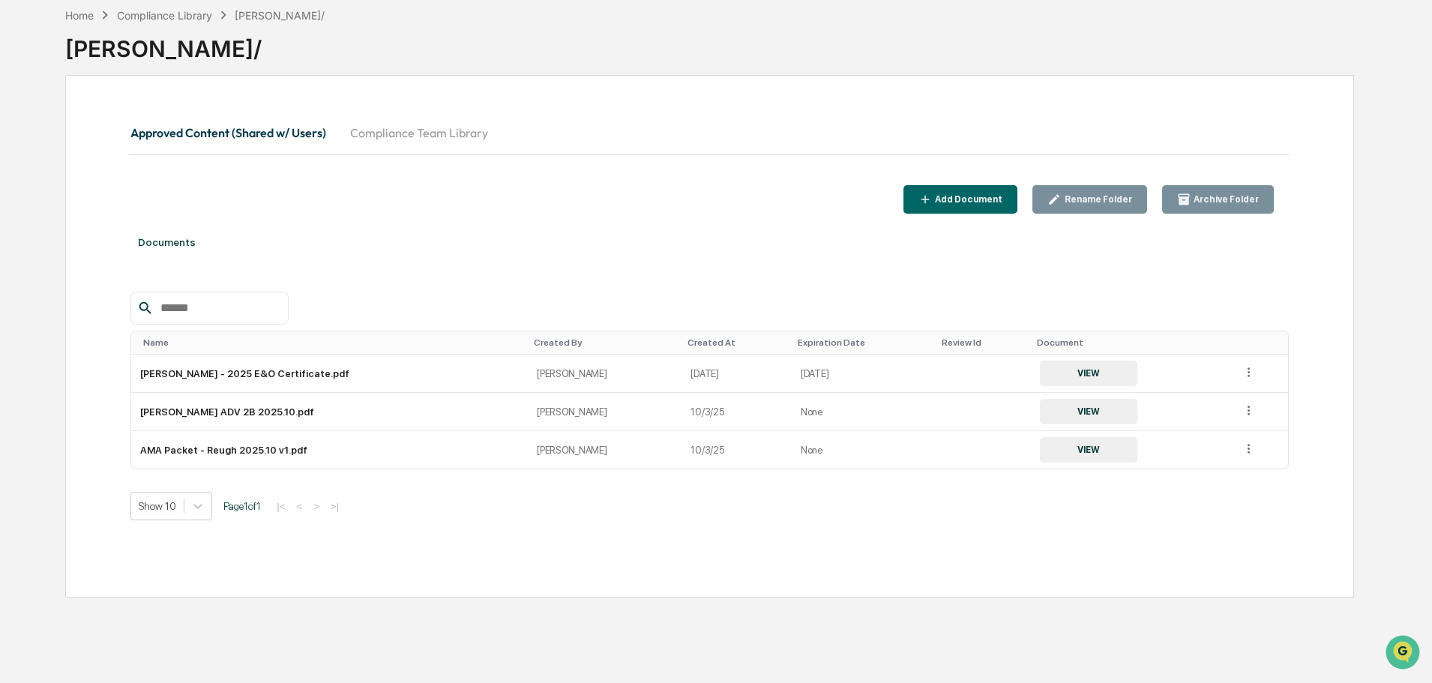
click at [1247, 410] on icon at bounding box center [1248, 410] width 2 height 9
click at [1191, 474] on div "Archive" at bounding box center [1213, 480] width 83 height 24
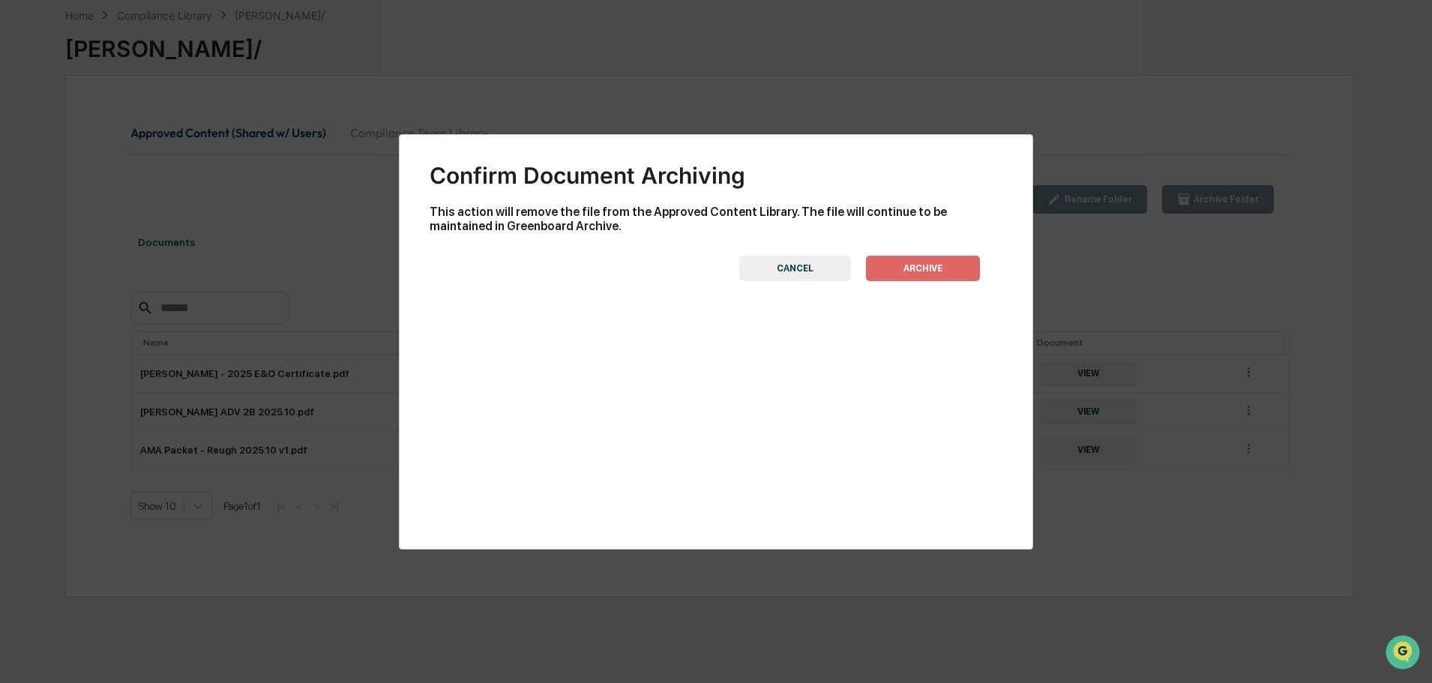
click at [918, 268] on button "ARCHIVE" at bounding box center [923, 268] width 114 height 25
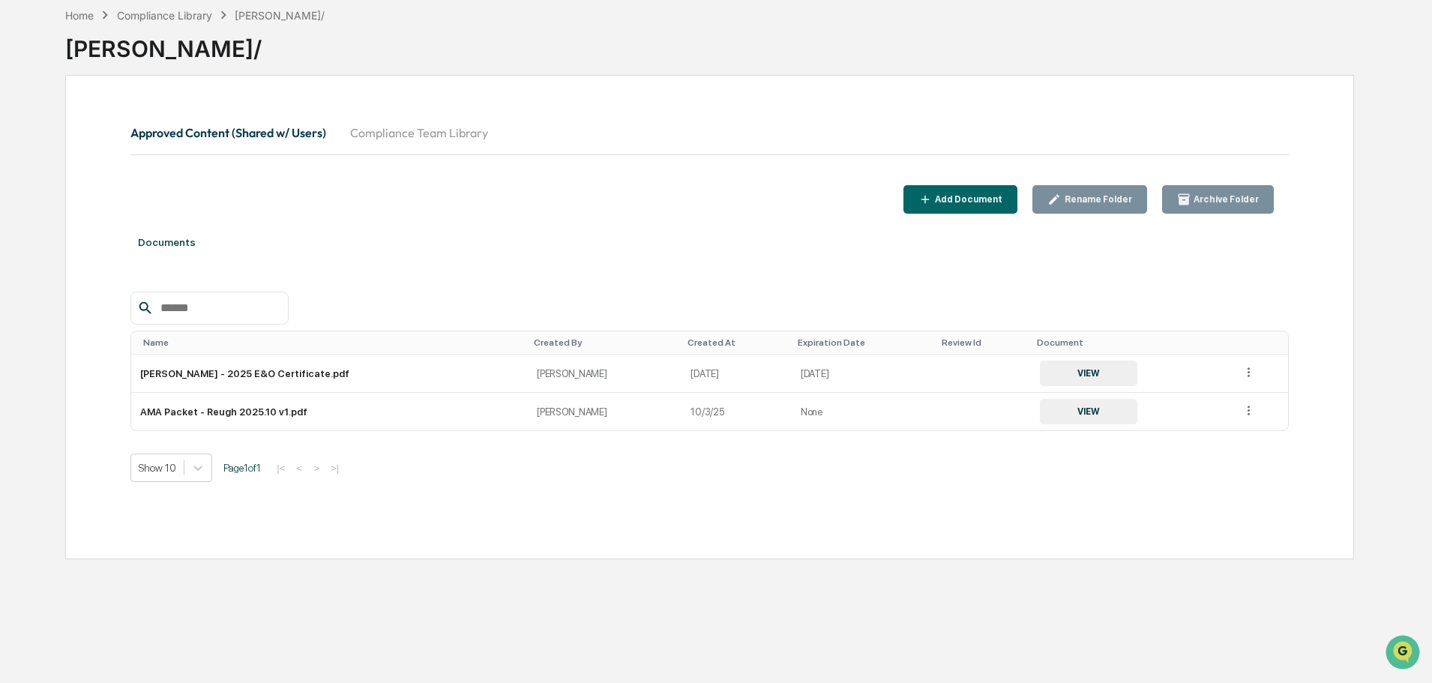
click at [977, 202] on div "Add Document" at bounding box center [967, 199] width 70 height 10
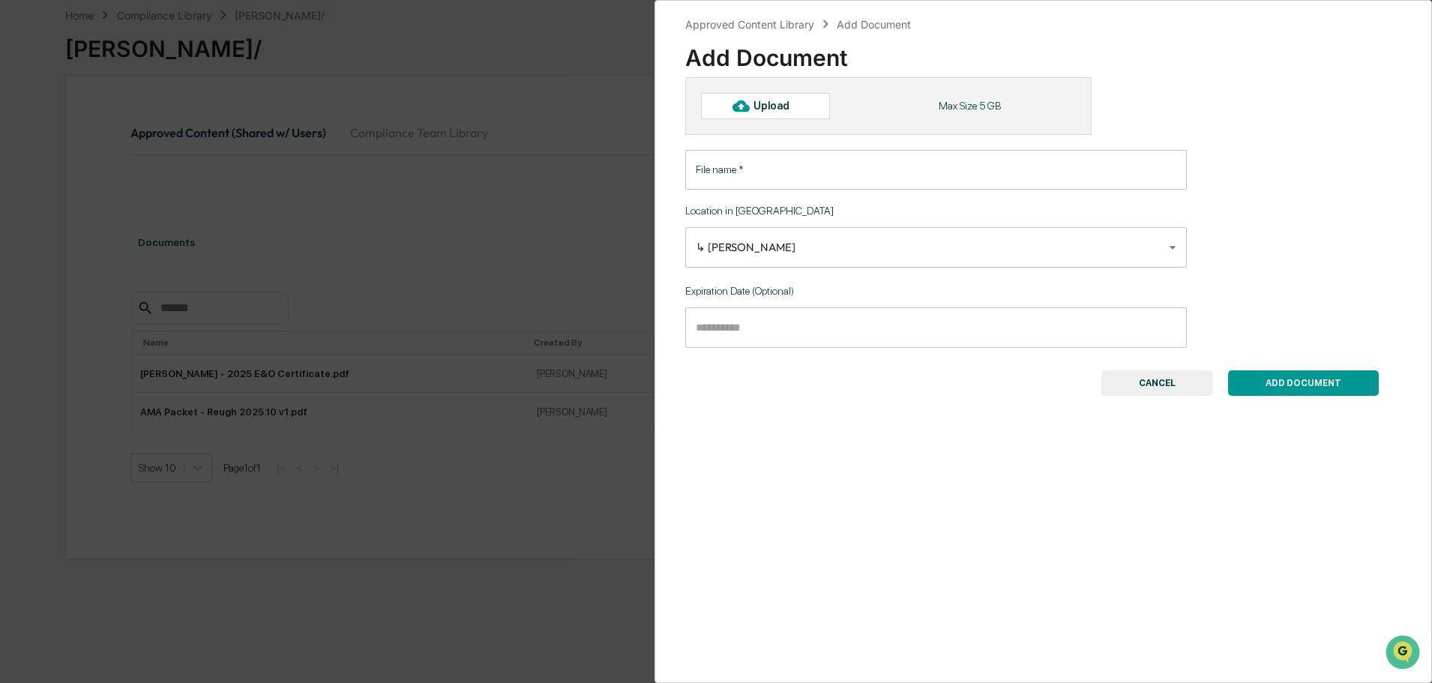
click at [768, 108] on div "Upload" at bounding box center [777, 106] width 49 height 12
type input "**********"
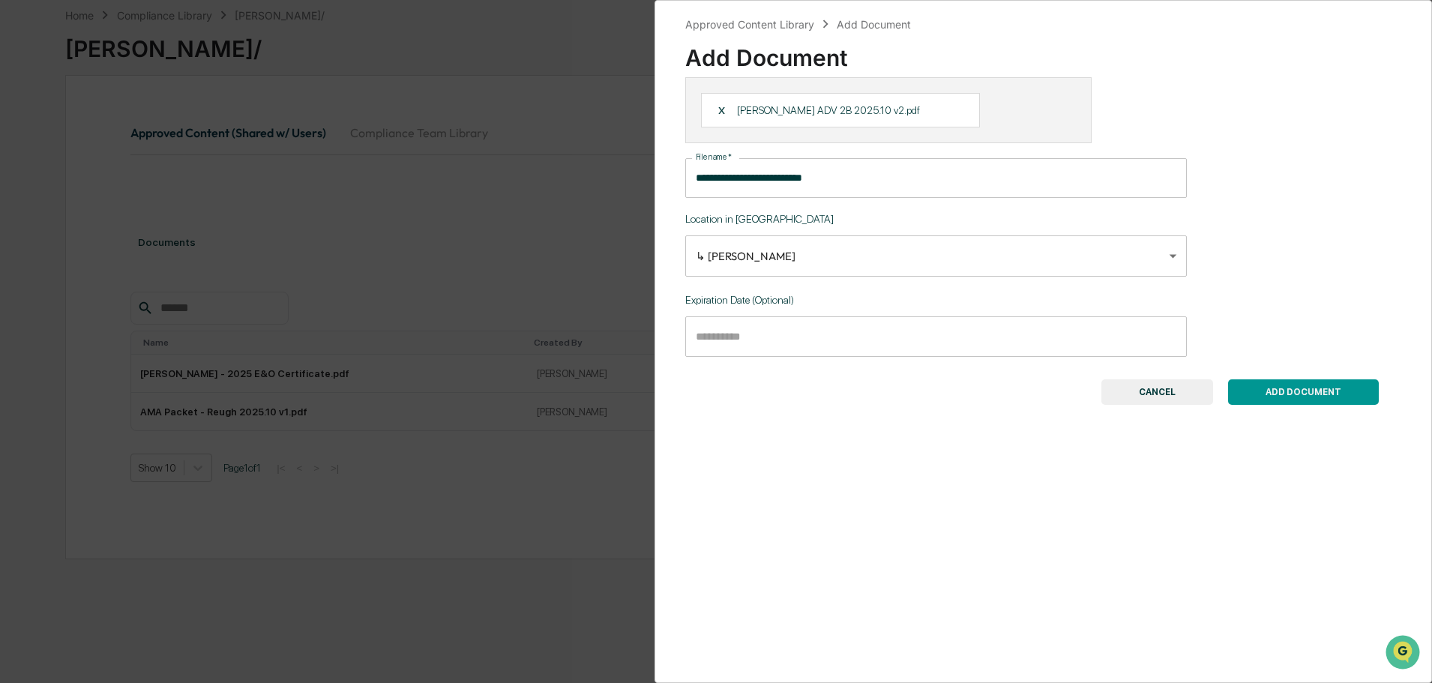
click at [1318, 391] on button "ADD DOCUMENT" at bounding box center [1303, 391] width 151 height 25
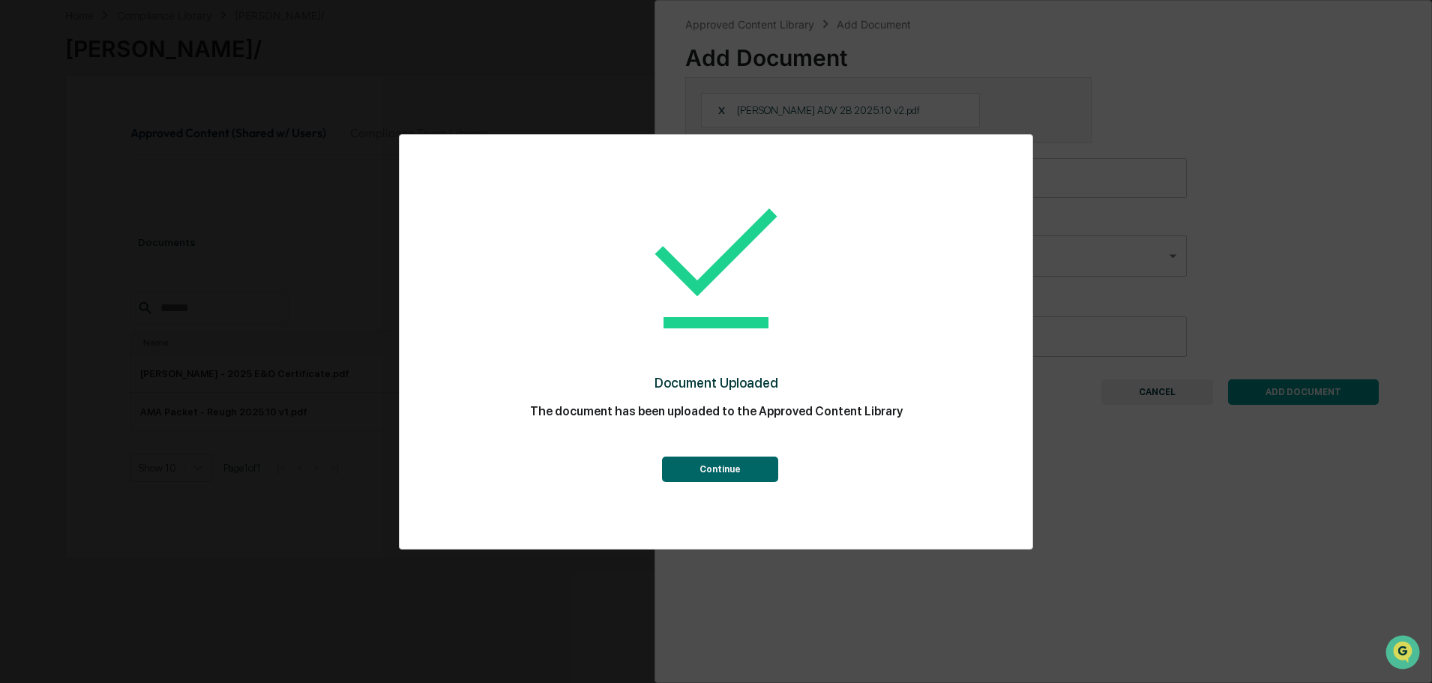
click at [719, 469] on button "Continue" at bounding box center [720, 468] width 116 height 25
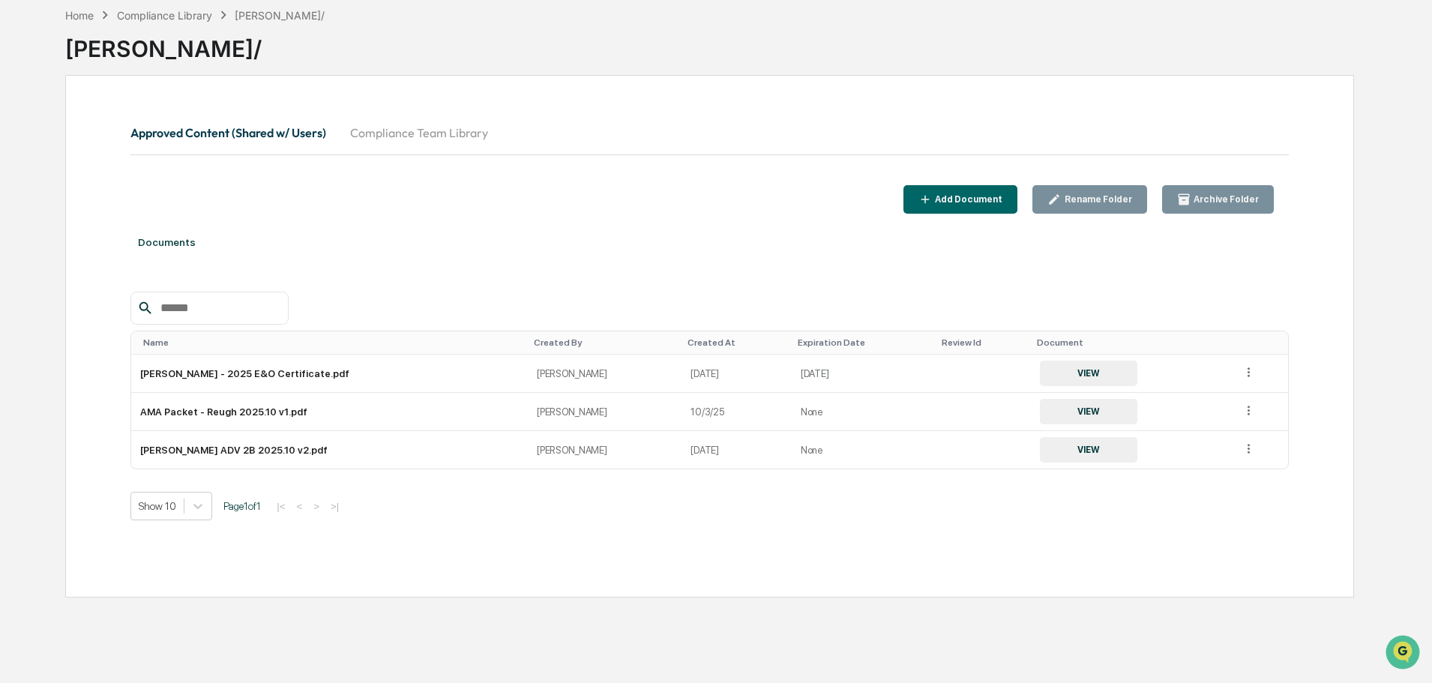
click at [267, 131] on button "Approved Content (Shared w/ Users)" at bounding box center [234, 133] width 208 height 36
click at [184, 19] on div "Compliance Library" at bounding box center [164, 15] width 95 height 13
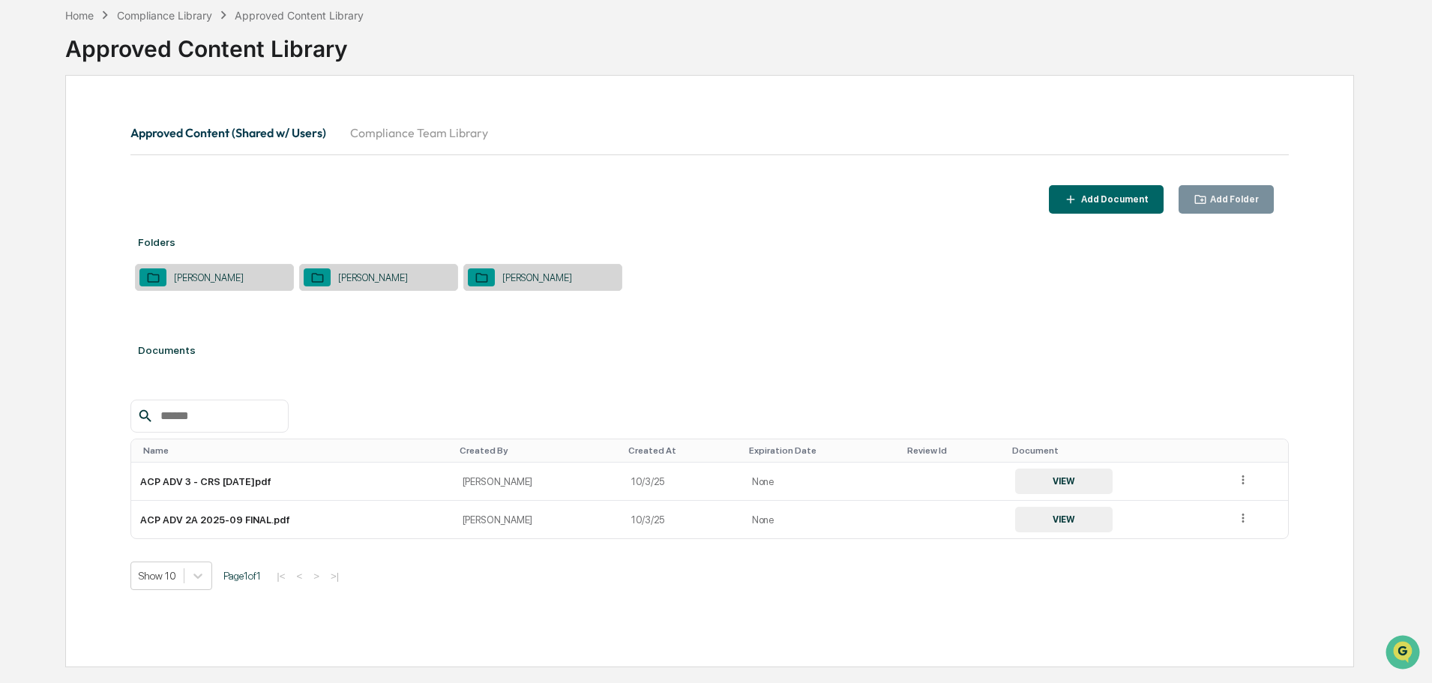
click at [387, 276] on div "[PERSON_NAME]" at bounding box center [373, 277] width 85 height 11
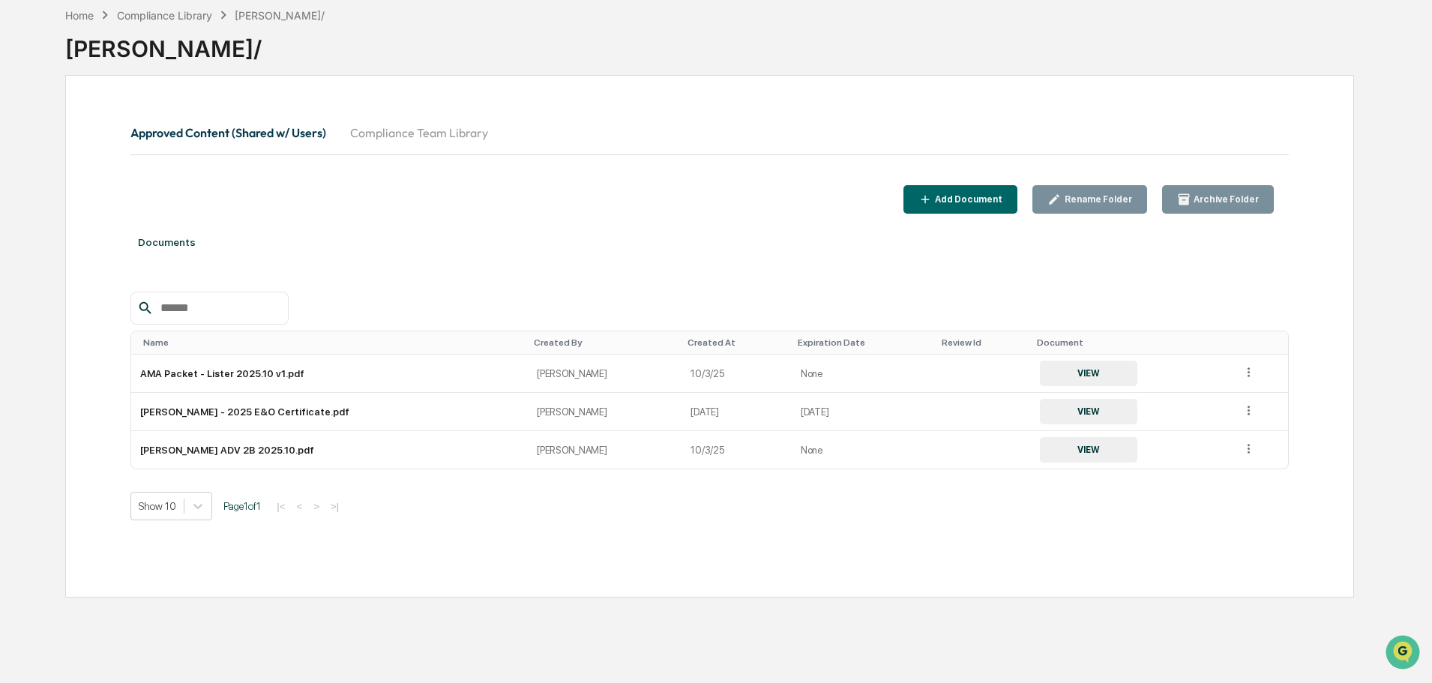
click at [1247, 448] on icon at bounding box center [1248, 448] width 2 height 9
click at [1199, 519] on div "Archive" at bounding box center [1213, 518] width 83 height 24
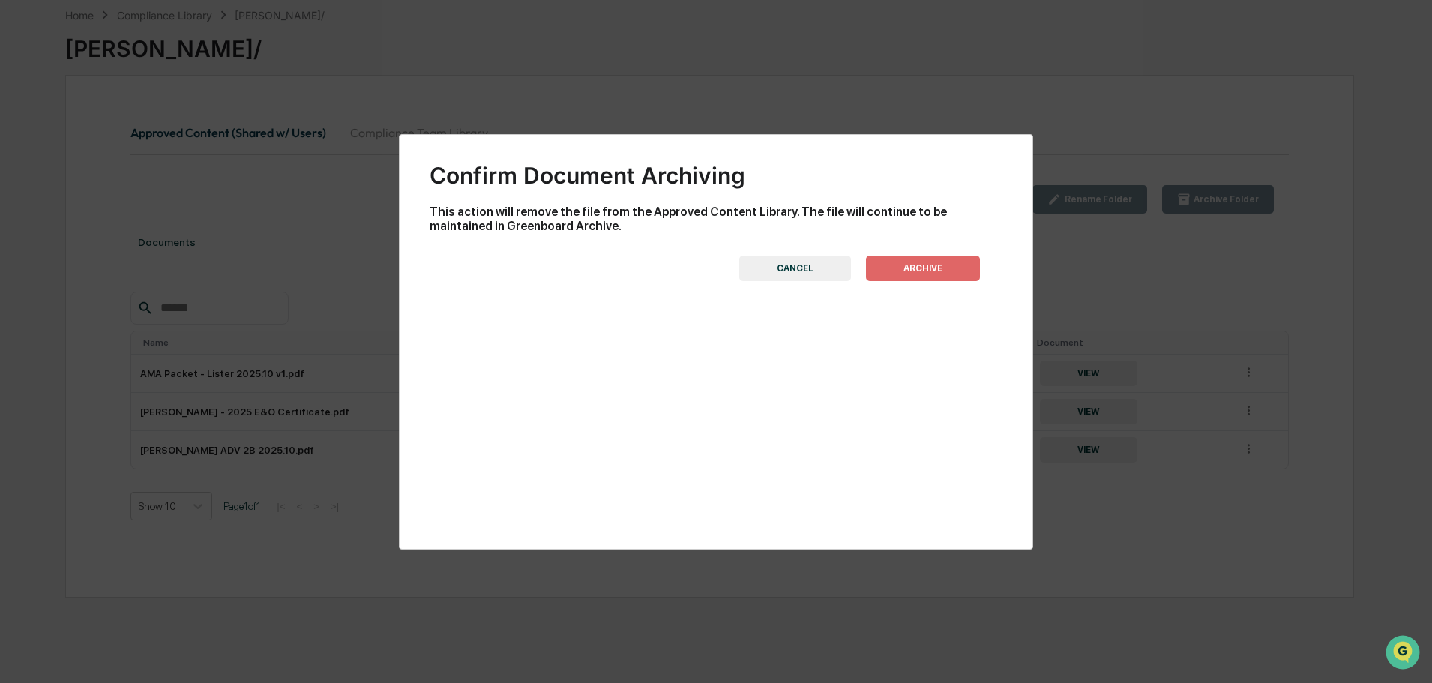
click at [923, 265] on button "ARCHIVE" at bounding box center [923, 268] width 114 height 25
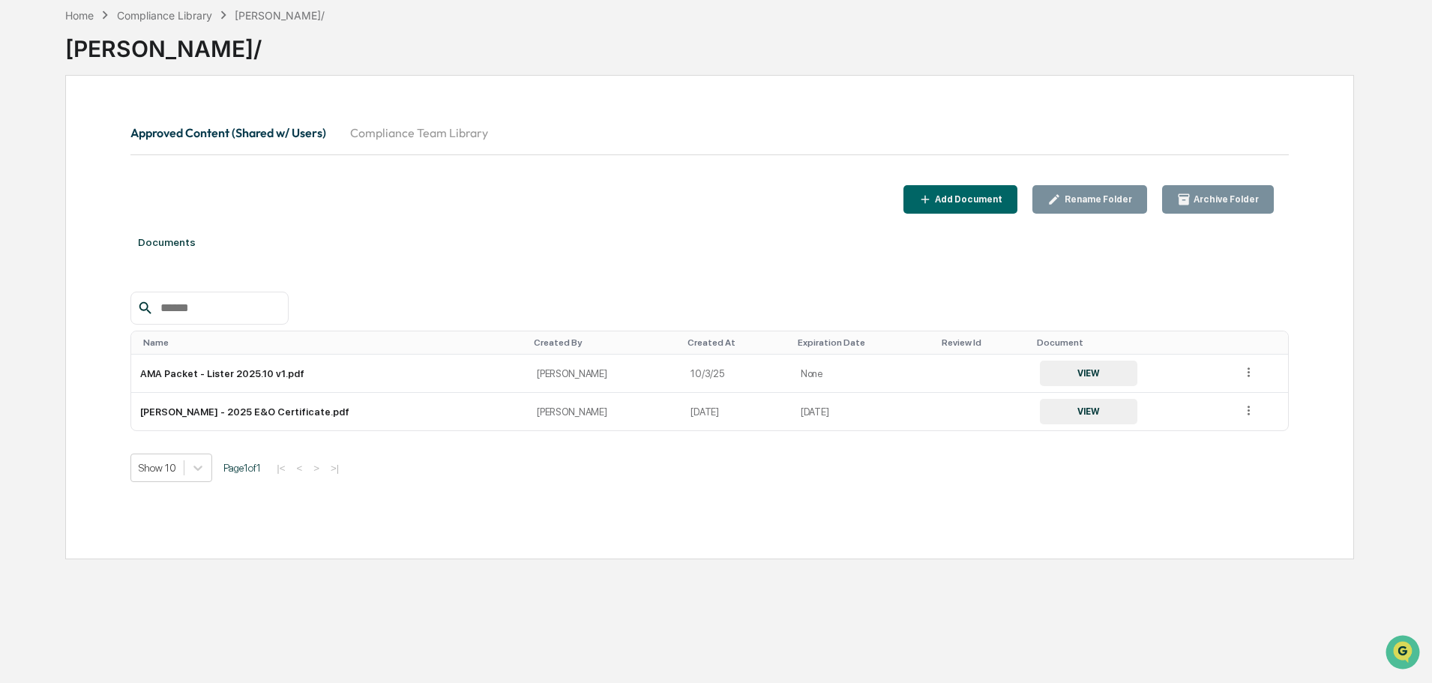
click at [968, 207] on button "Add Document" at bounding box center [960, 199] width 115 height 29
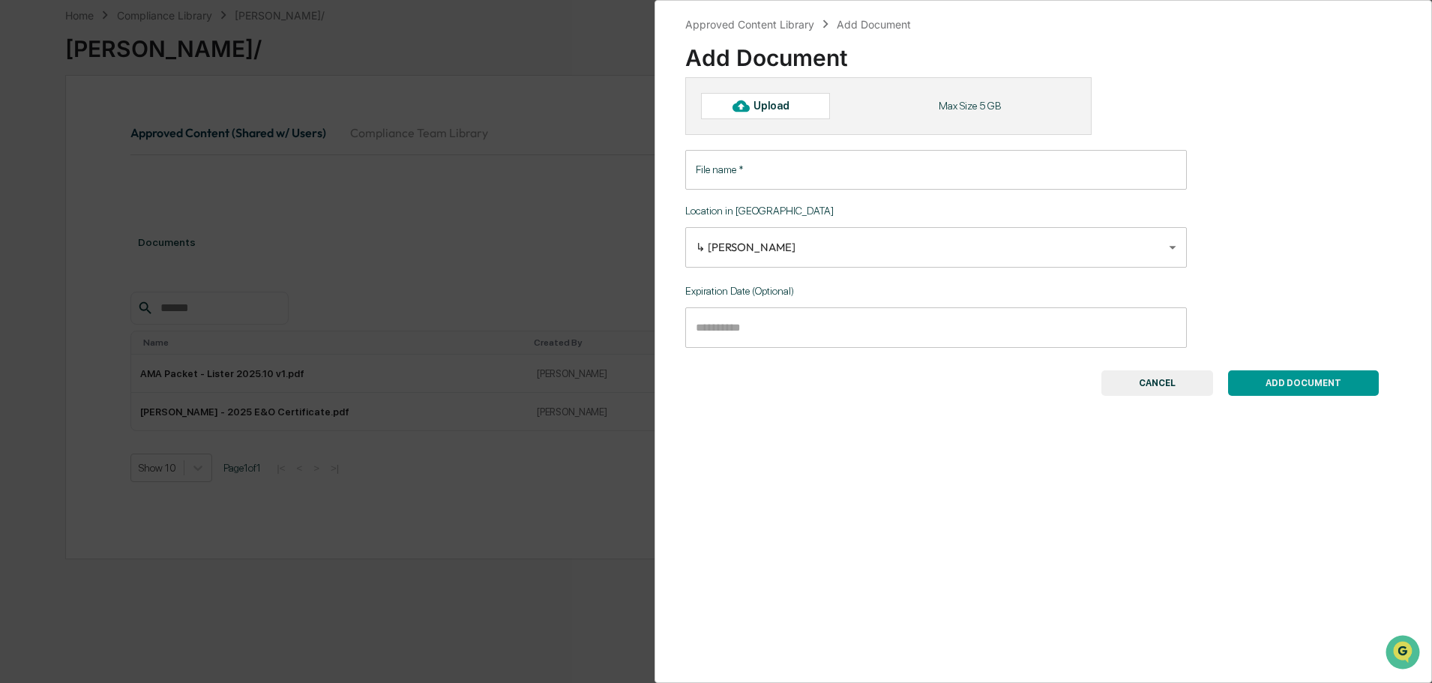
click at [782, 103] on div "Upload" at bounding box center [777, 106] width 49 height 12
type input "**********"
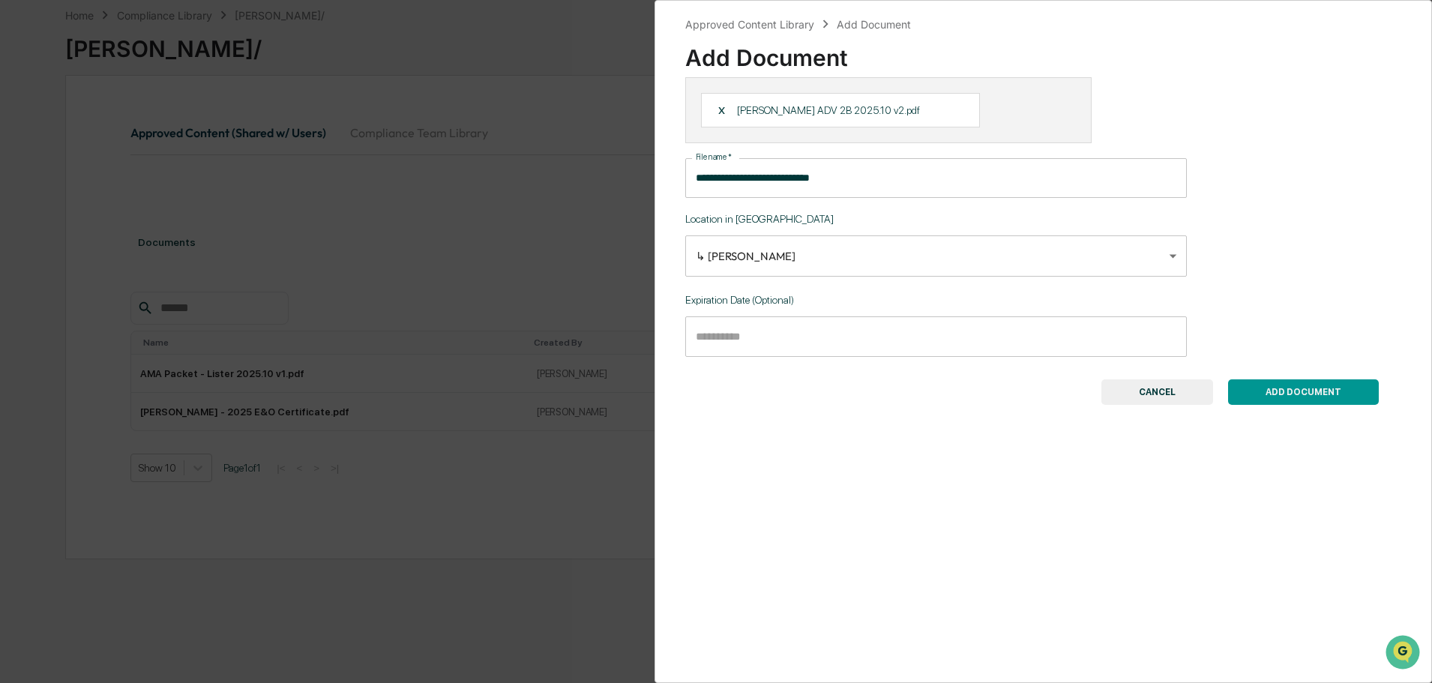
click at [1298, 393] on button "ADD DOCUMENT" at bounding box center [1303, 391] width 151 height 25
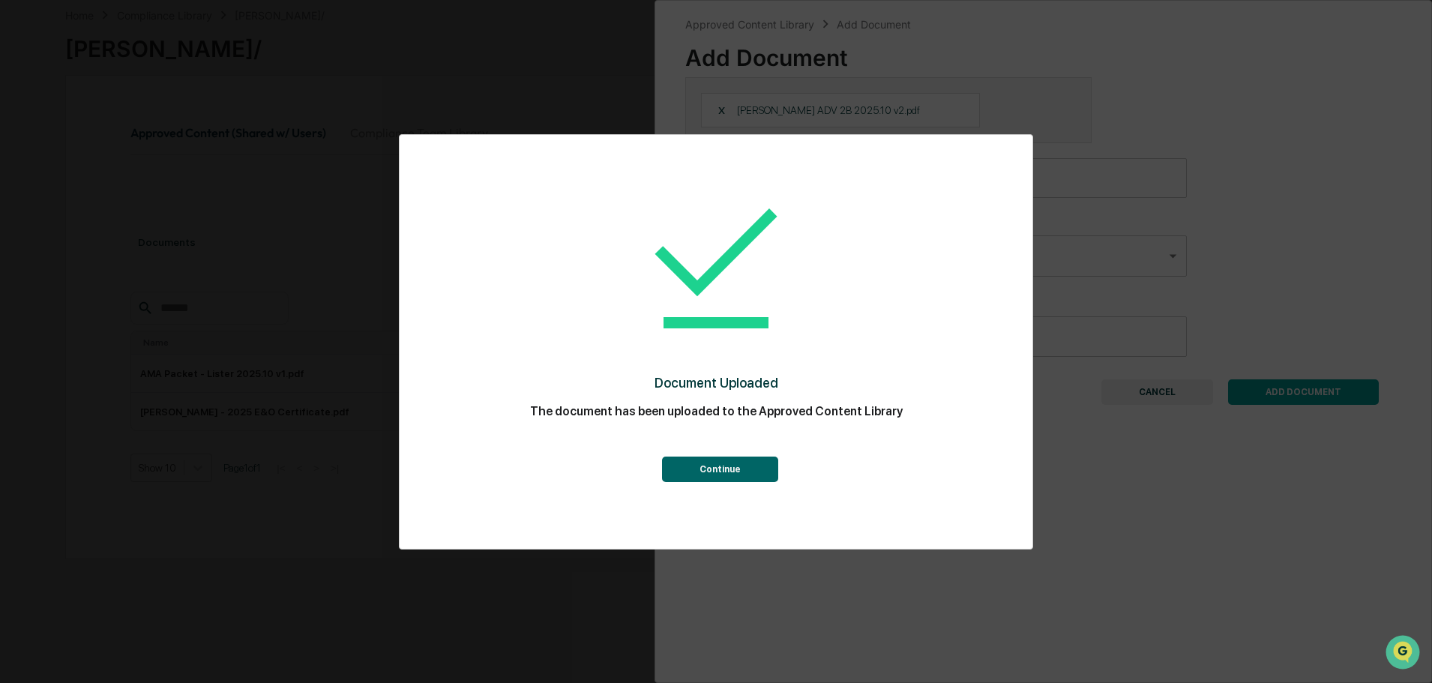
click at [735, 473] on button "Continue" at bounding box center [720, 468] width 116 height 25
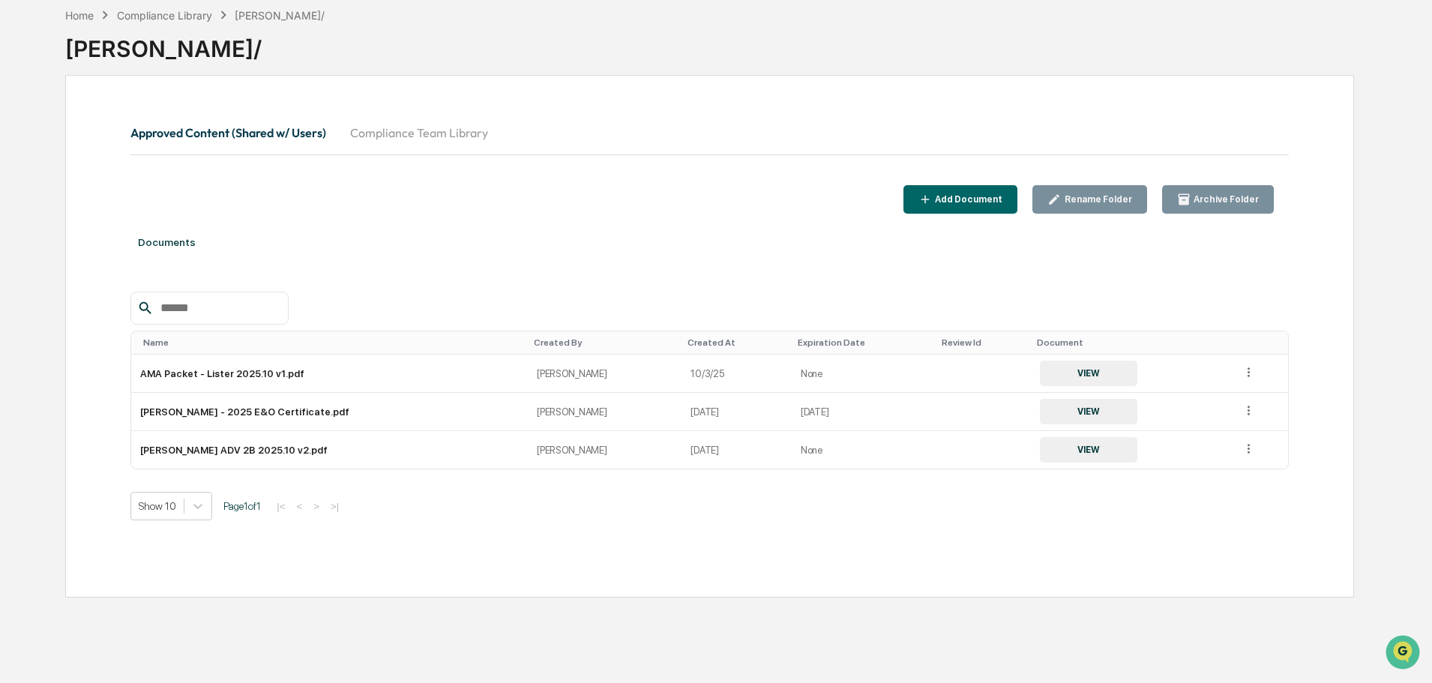
click at [163, 13] on div "Compliance Library" at bounding box center [164, 15] width 95 height 13
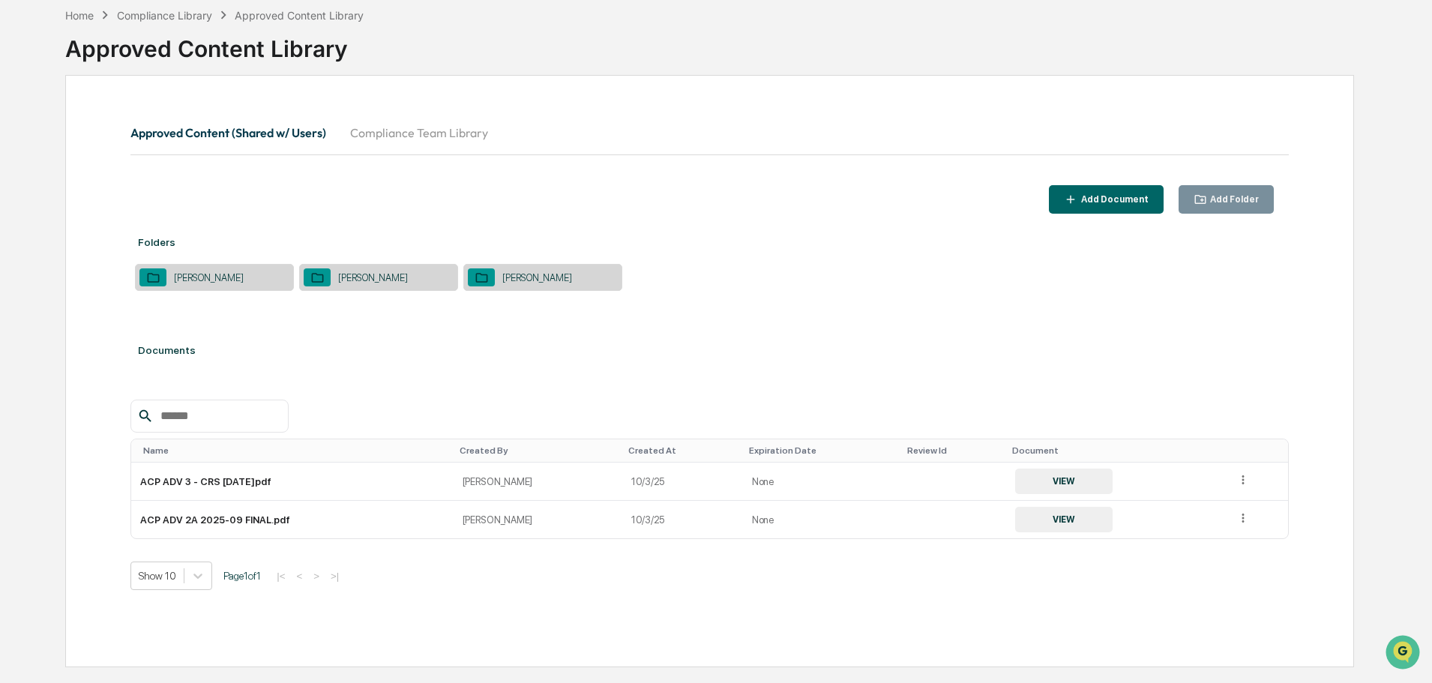
click at [247, 271] on div "[PERSON_NAME]" at bounding box center [214, 277] width 159 height 27
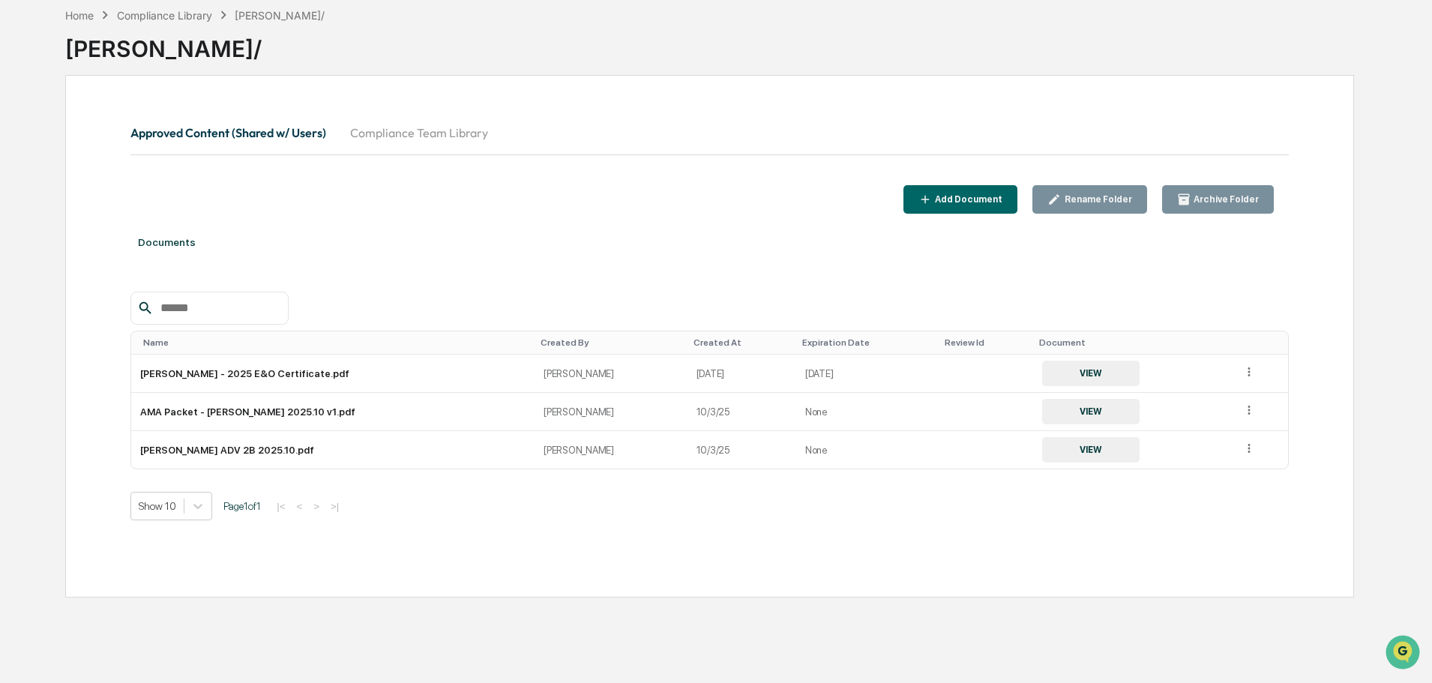
click at [1242, 449] on icon at bounding box center [1249, 448] width 14 height 14
click at [1181, 513] on div "Archive" at bounding box center [1214, 518] width 83 height 24
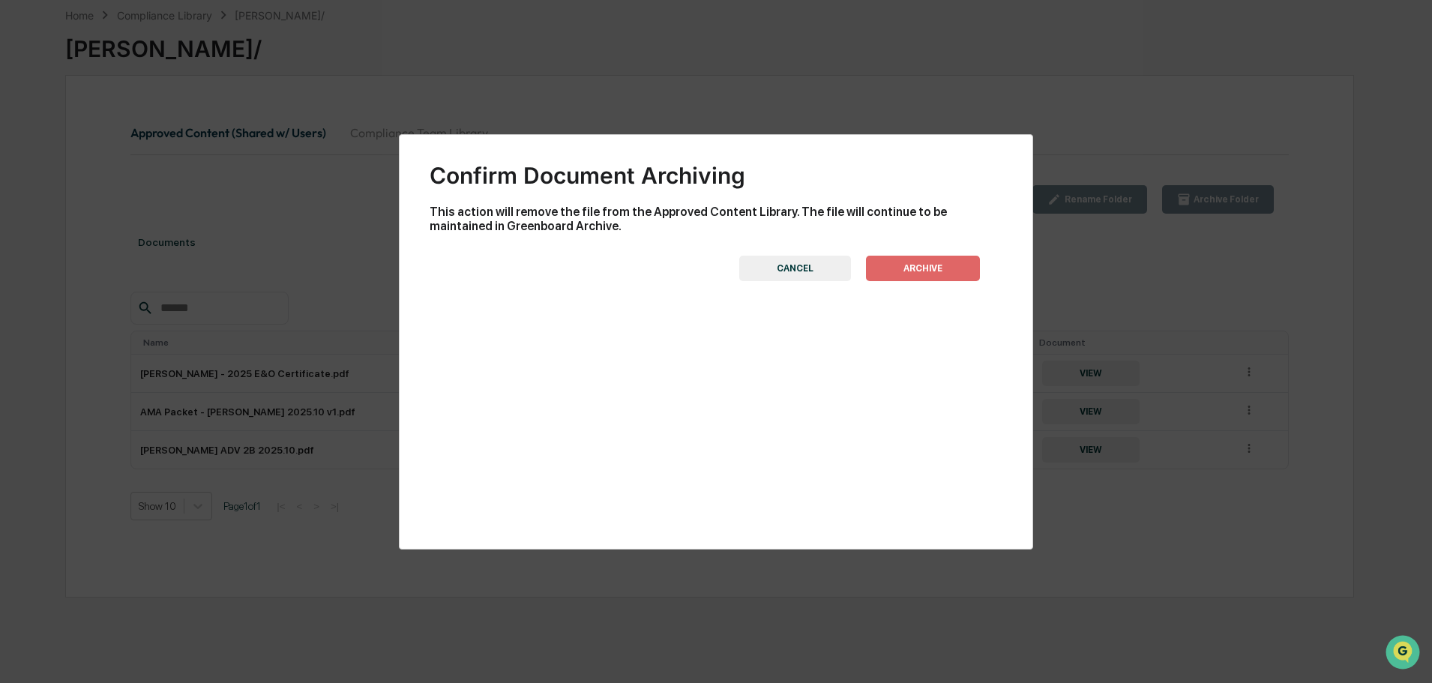
click at [923, 271] on button "ARCHIVE" at bounding box center [923, 268] width 114 height 25
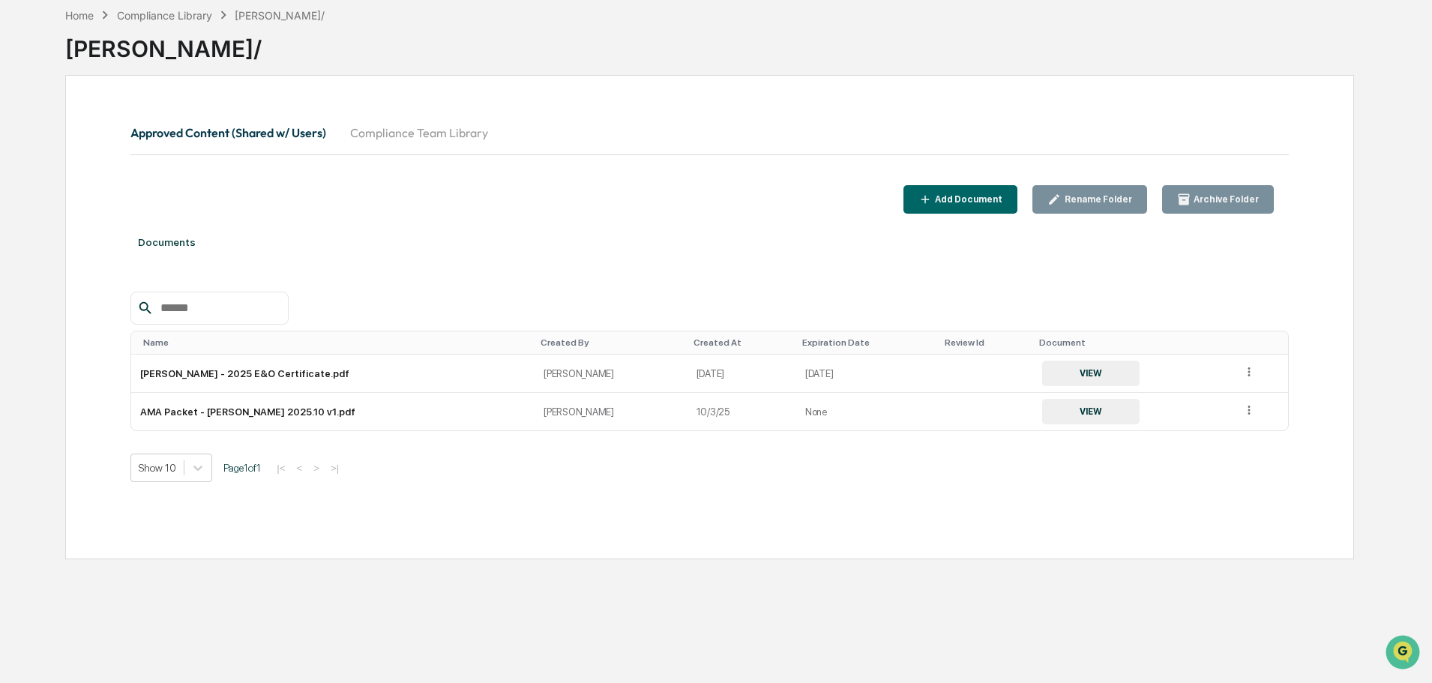
click at [989, 194] on div "Add Document" at bounding box center [967, 199] width 70 height 10
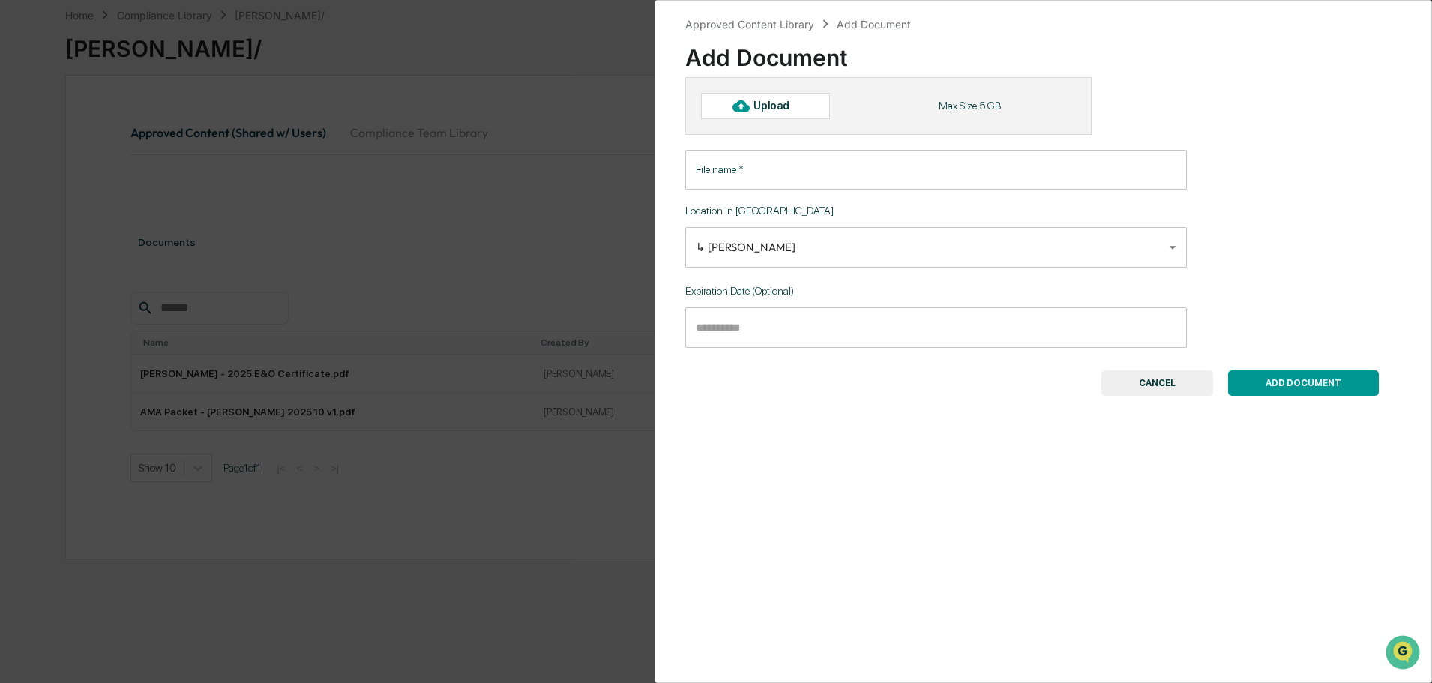
click at [757, 106] on div "Upload" at bounding box center [777, 106] width 49 height 12
type input "**********"
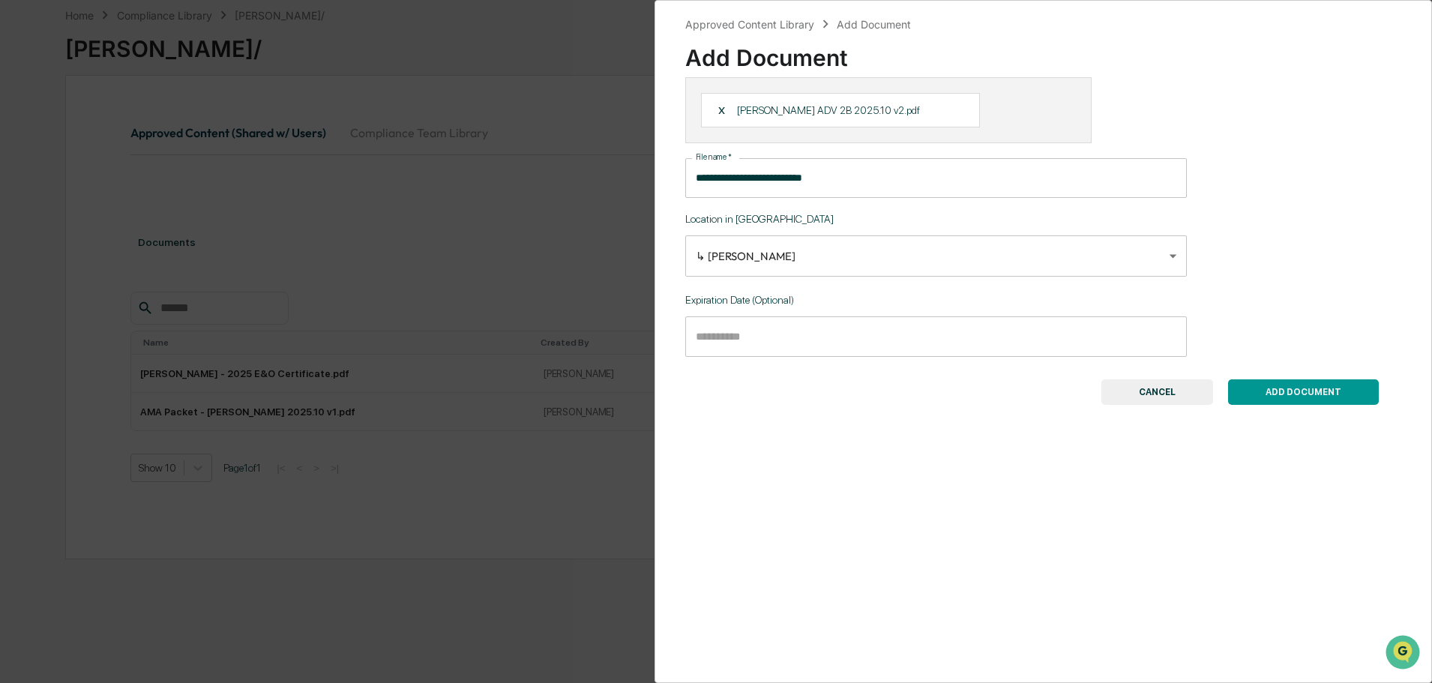
click at [1279, 391] on button "ADD DOCUMENT" at bounding box center [1303, 391] width 151 height 25
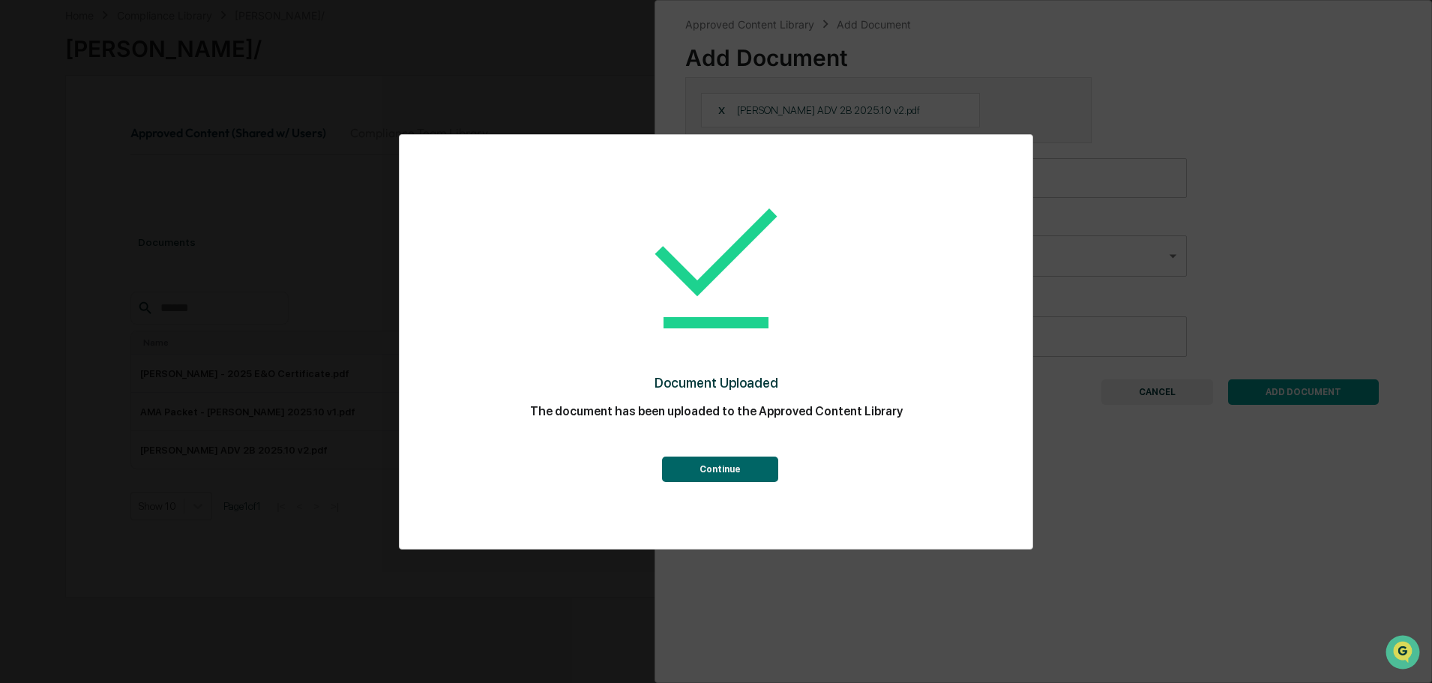
click at [726, 467] on button "Continue" at bounding box center [720, 468] width 116 height 25
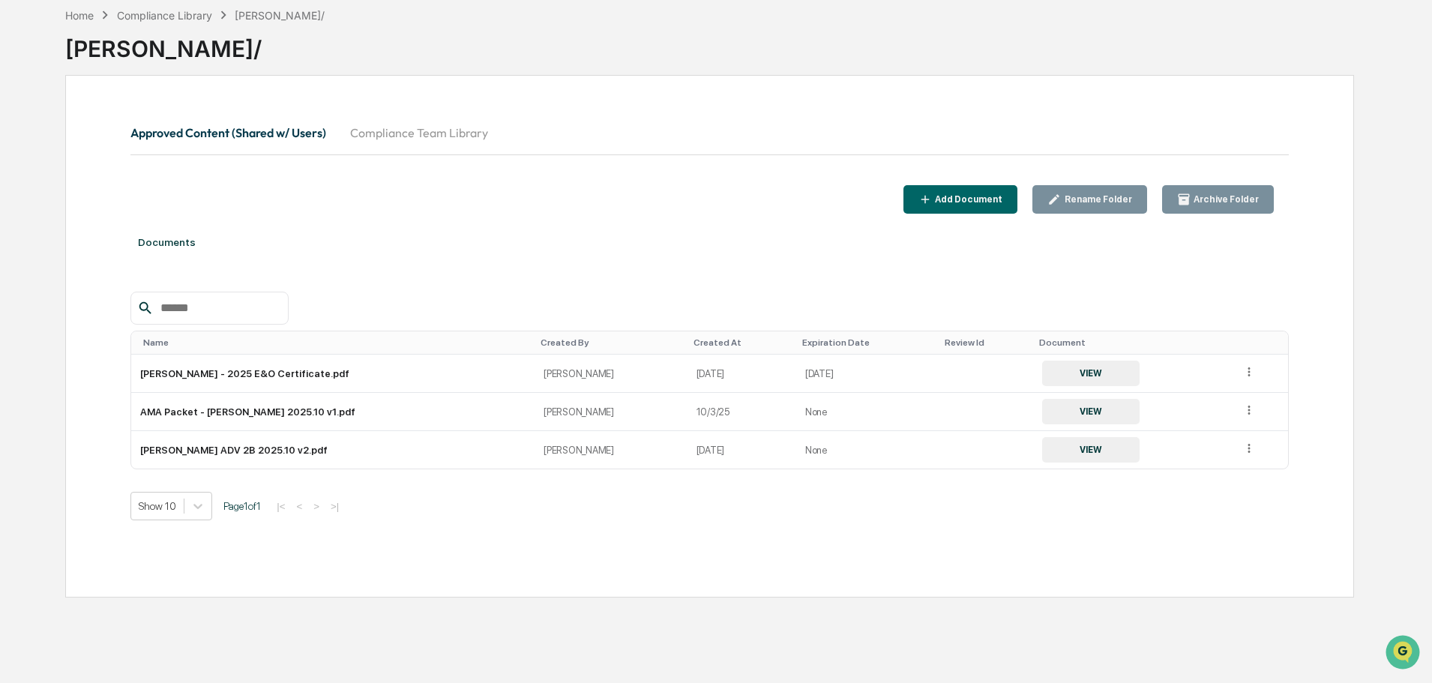
click at [149, 13] on div "Compliance Library" at bounding box center [164, 15] width 95 height 13
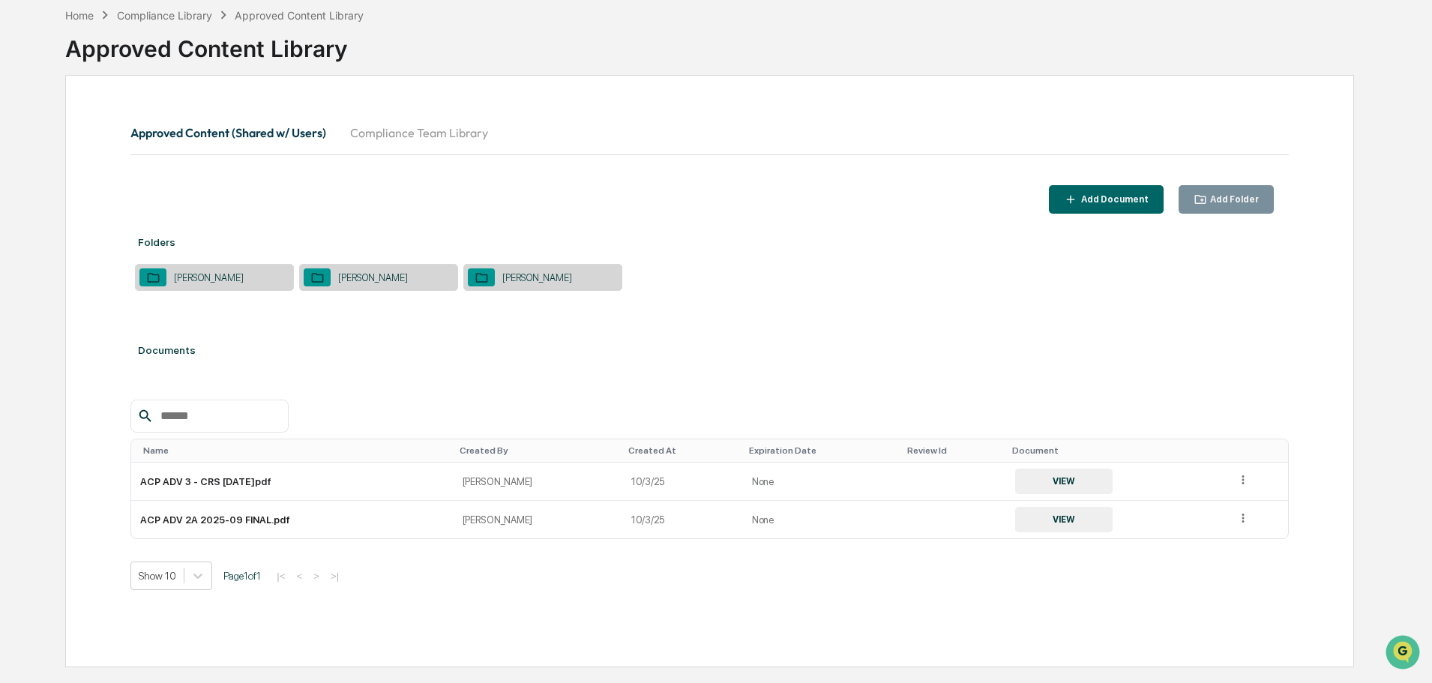
click at [1236, 480] on icon at bounding box center [1243, 480] width 14 height 14
click at [1208, 546] on div "Archive" at bounding box center [1208, 549] width 83 height 24
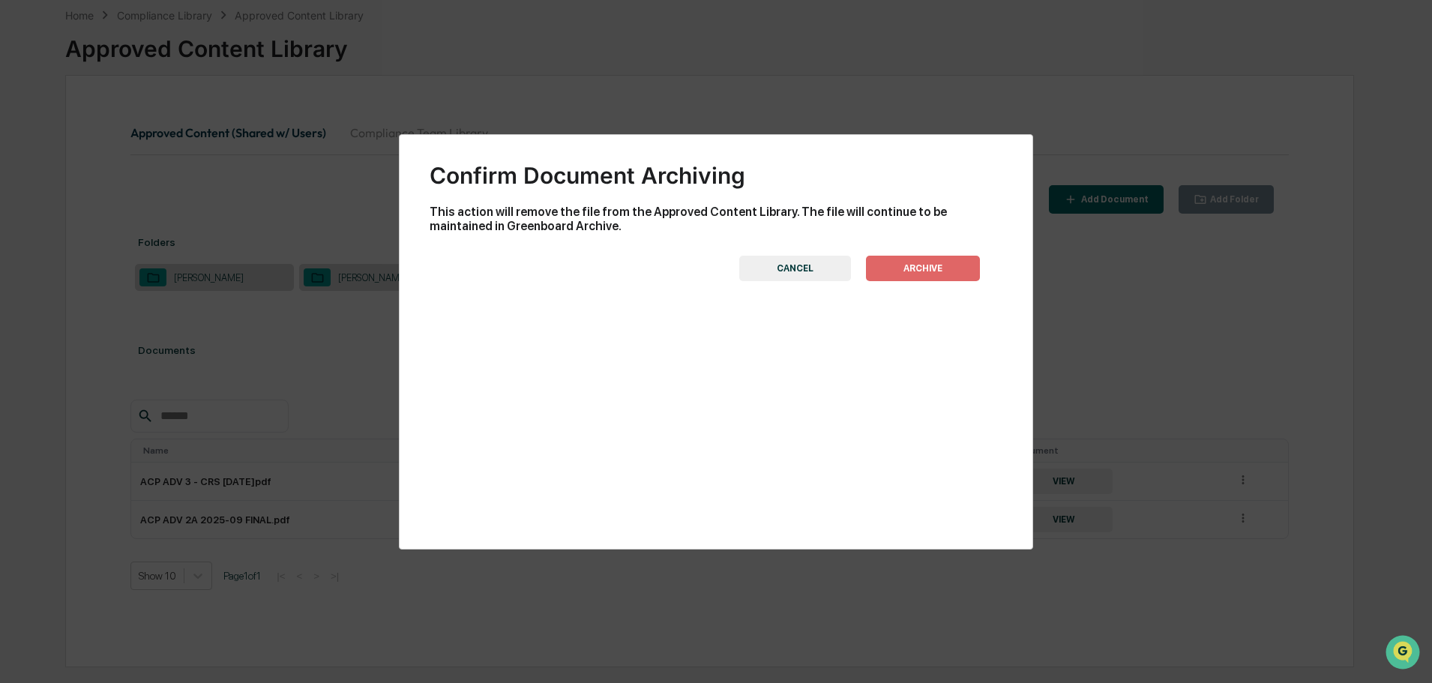
click at [907, 262] on button "ARCHIVE" at bounding box center [923, 268] width 114 height 25
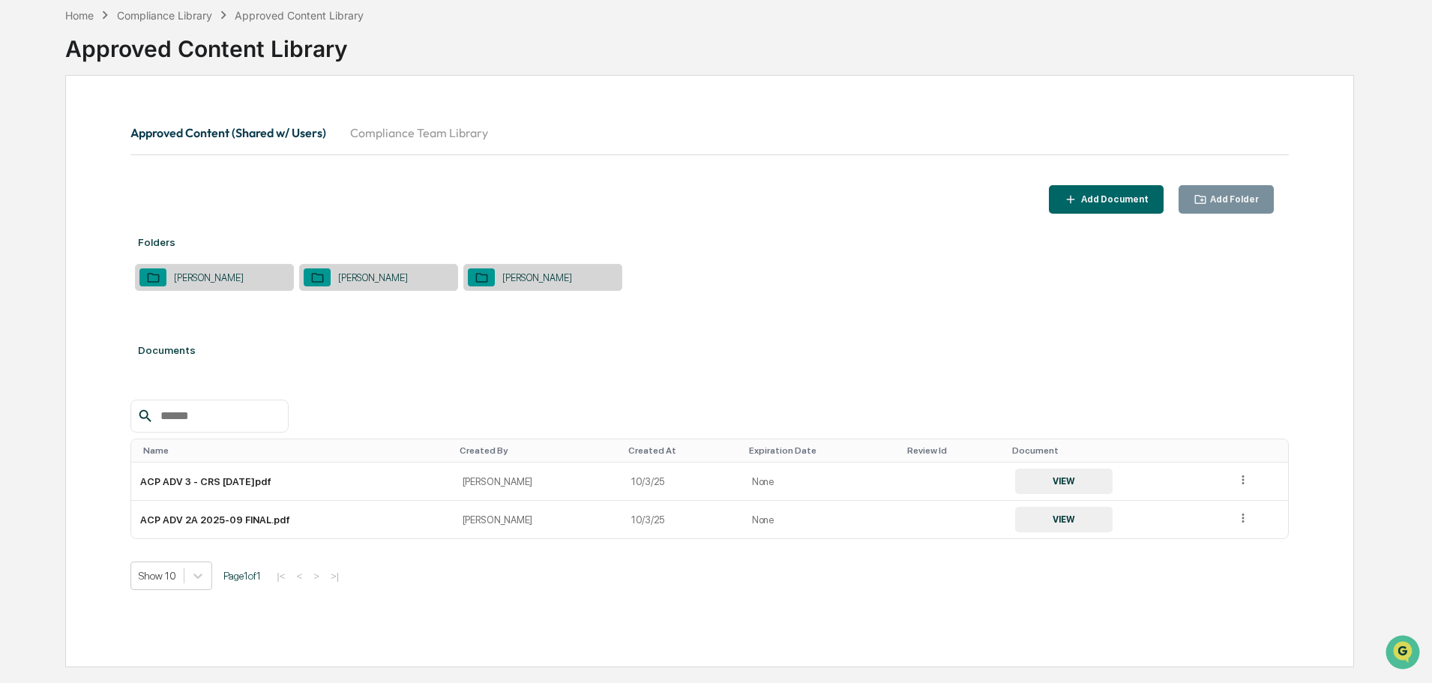
click at [1130, 201] on div "Add Document" at bounding box center [1113, 199] width 70 height 10
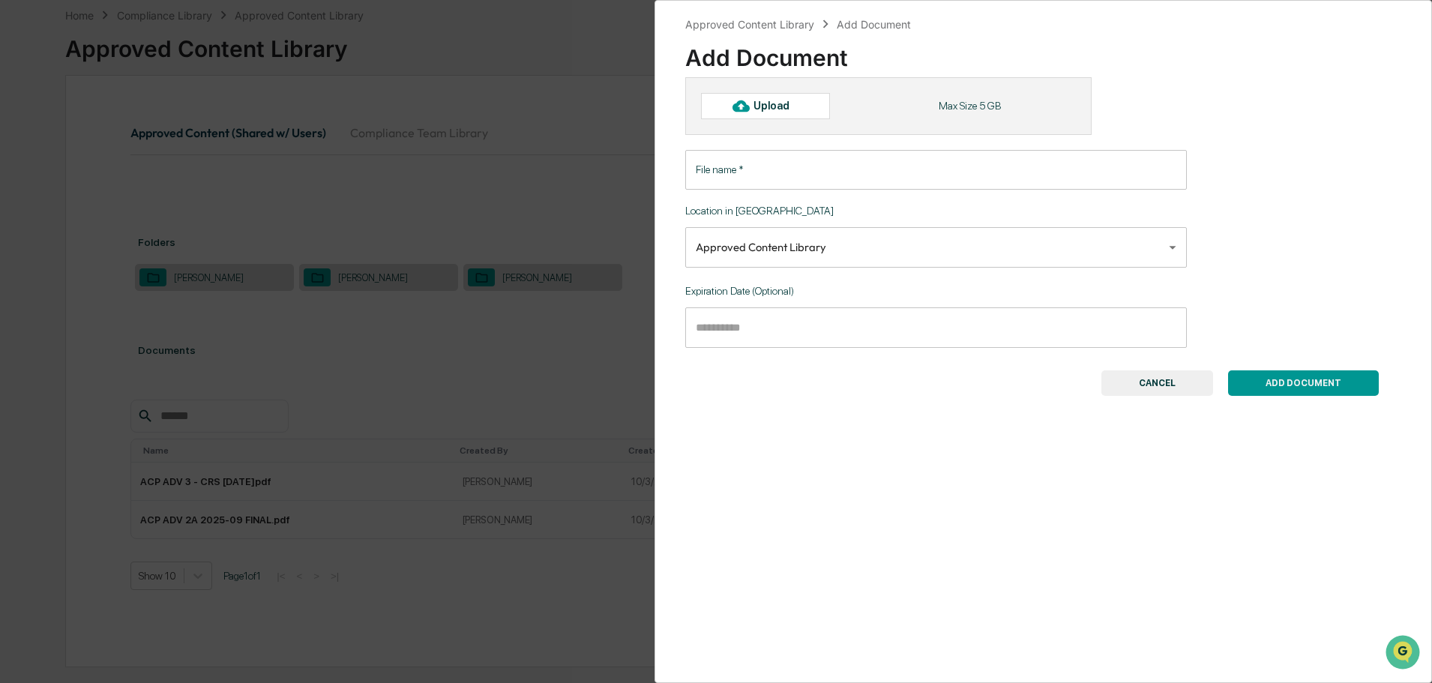
click at [759, 106] on div "Upload" at bounding box center [777, 106] width 49 height 12
type input "**********"
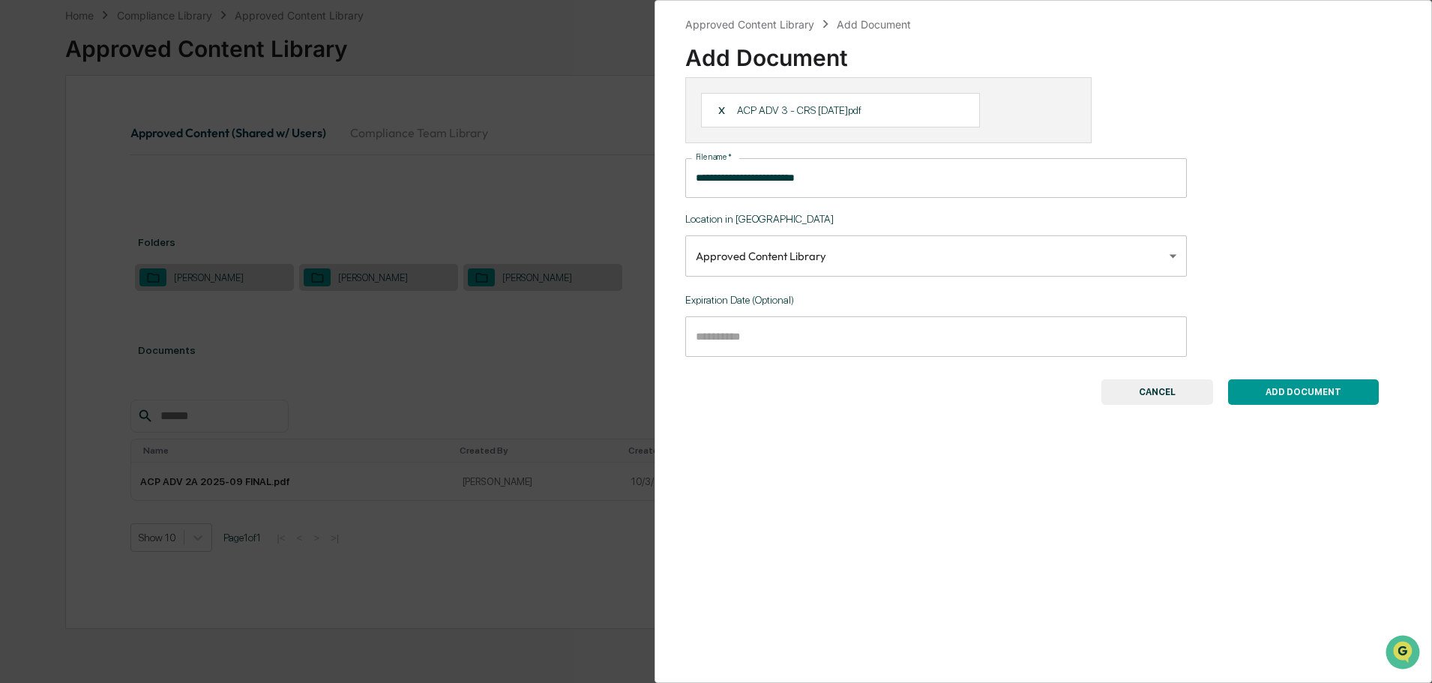
click at [1297, 393] on button "ADD DOCUMENT" at bounding box center [1303, 391] width 151 height 25
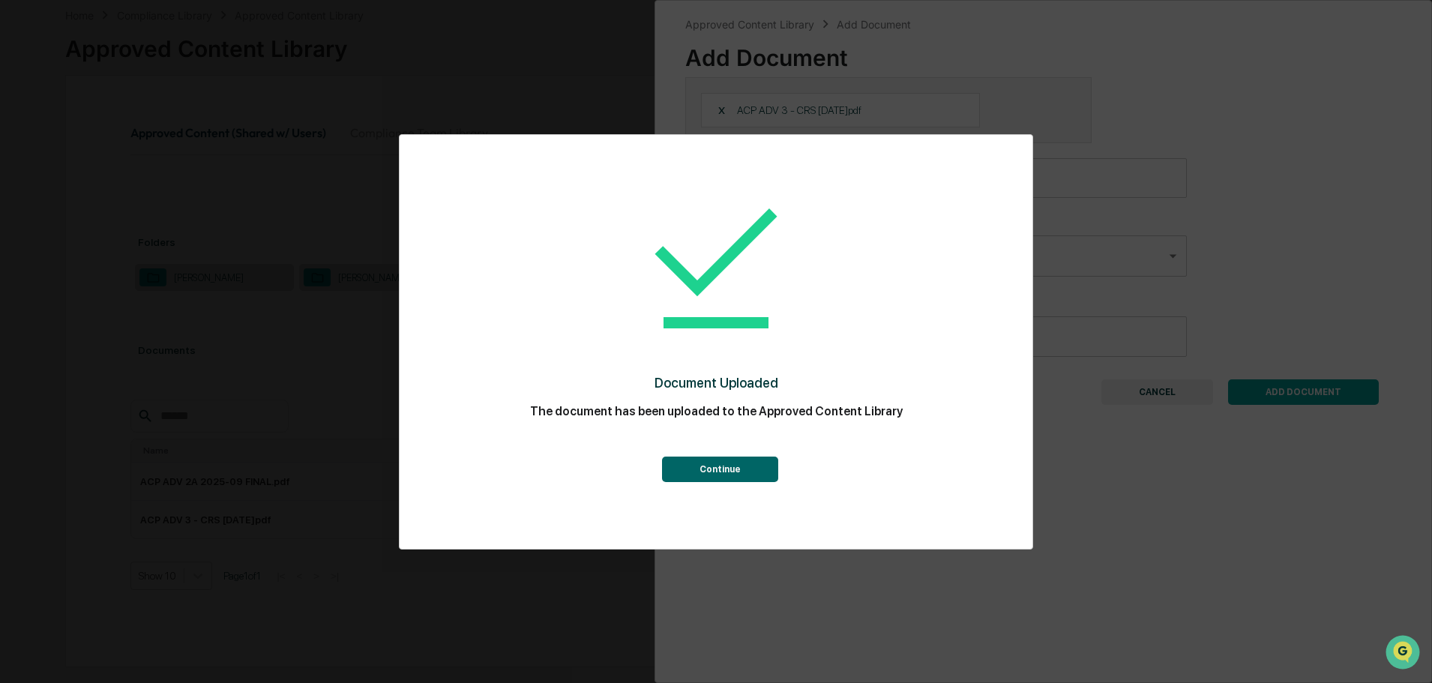
click at [743, 465] on button "Continue" at bounding box center [720, 468] width 116 height 25
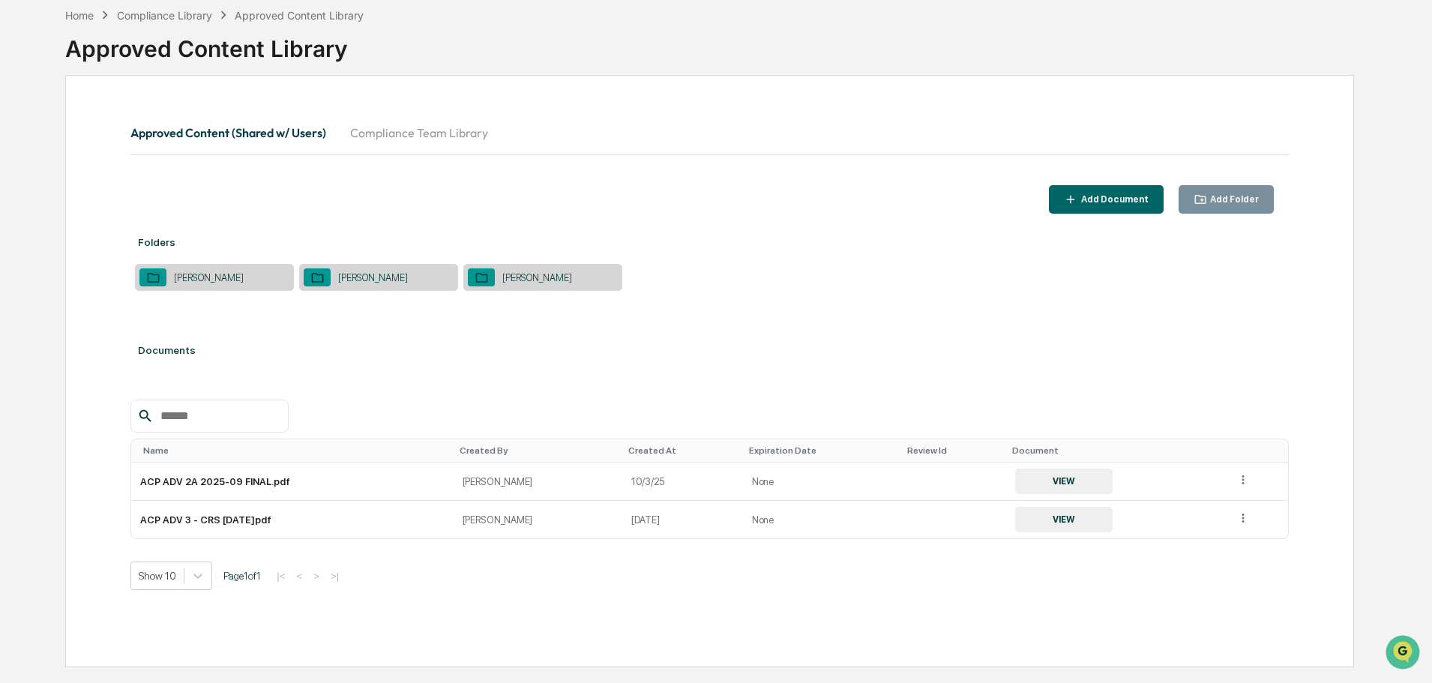
click at [1236, 477] on icon at bounding box center [1243, 480] width 14 height 14
click at [1195, 550] on div "Archive" at bounding box center [1208, 549] width 83 height 24
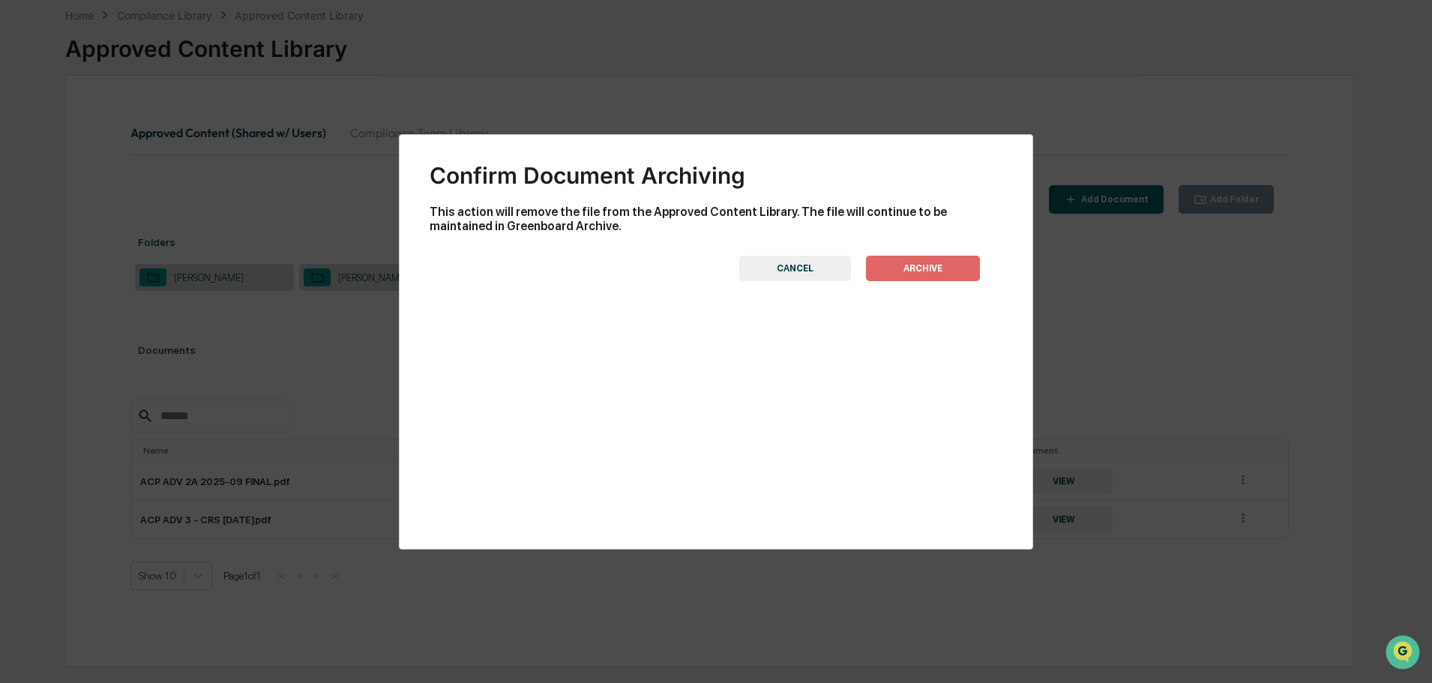
click at [925, 272] on button "ARCHIVE" at bounding box center [923, 268] width 114 height 25
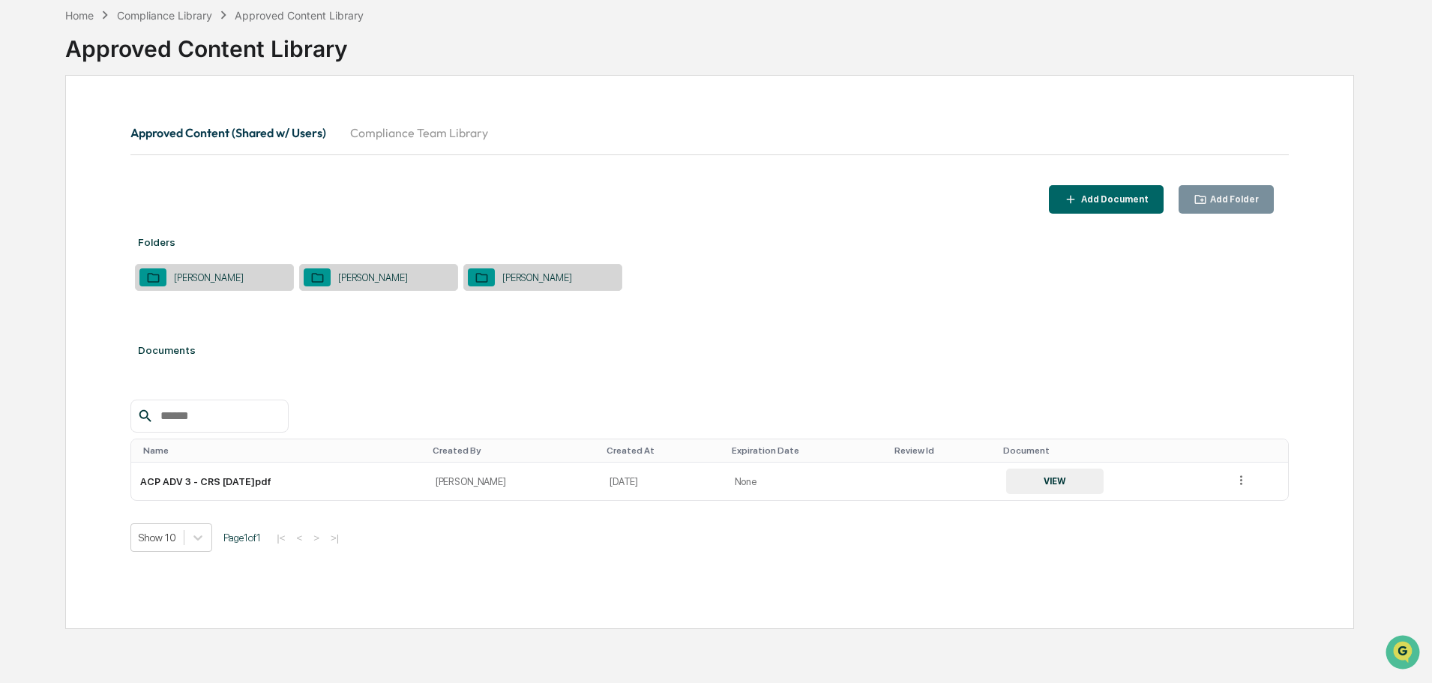
click at [1125, 202] on div "Add Document" at bounding box center [1113, 199] width 70 height 10
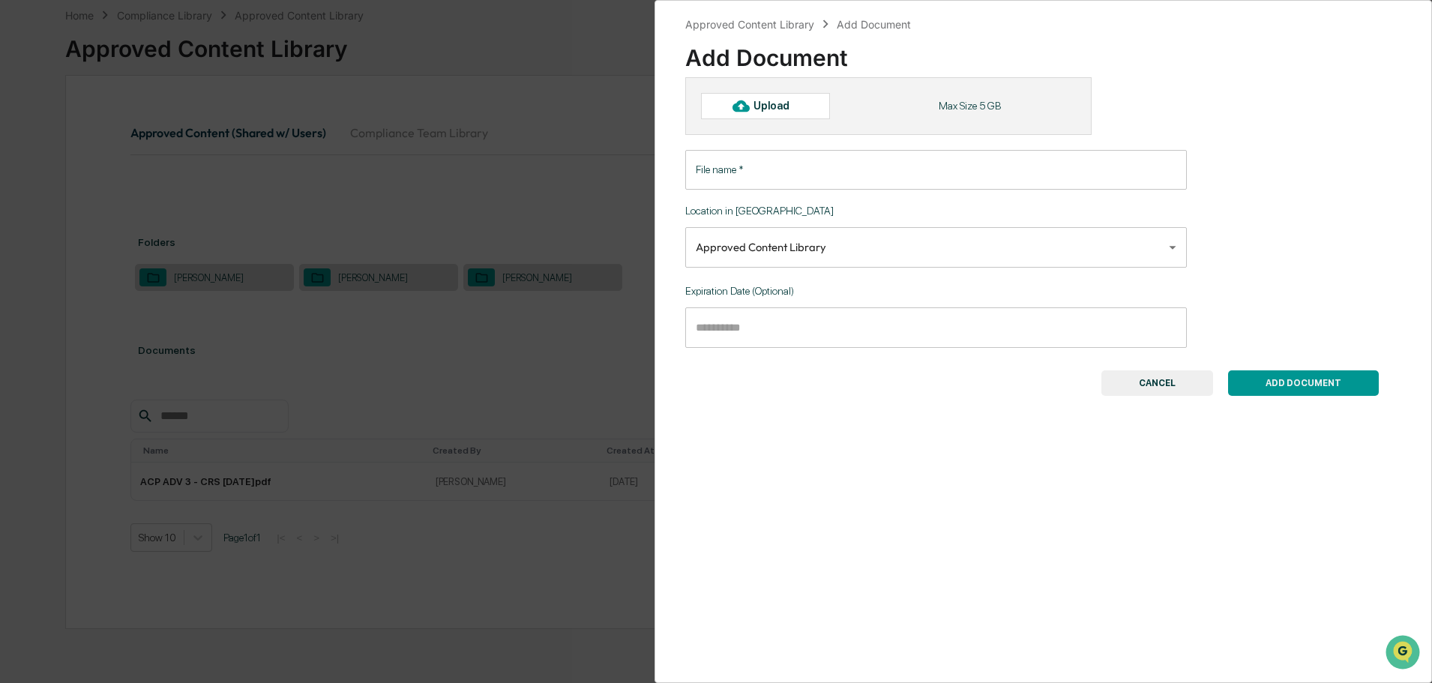
click at [780, 106] on div "Upload" at bounding box center [777, 106] width 49 height 12
type input "**********"
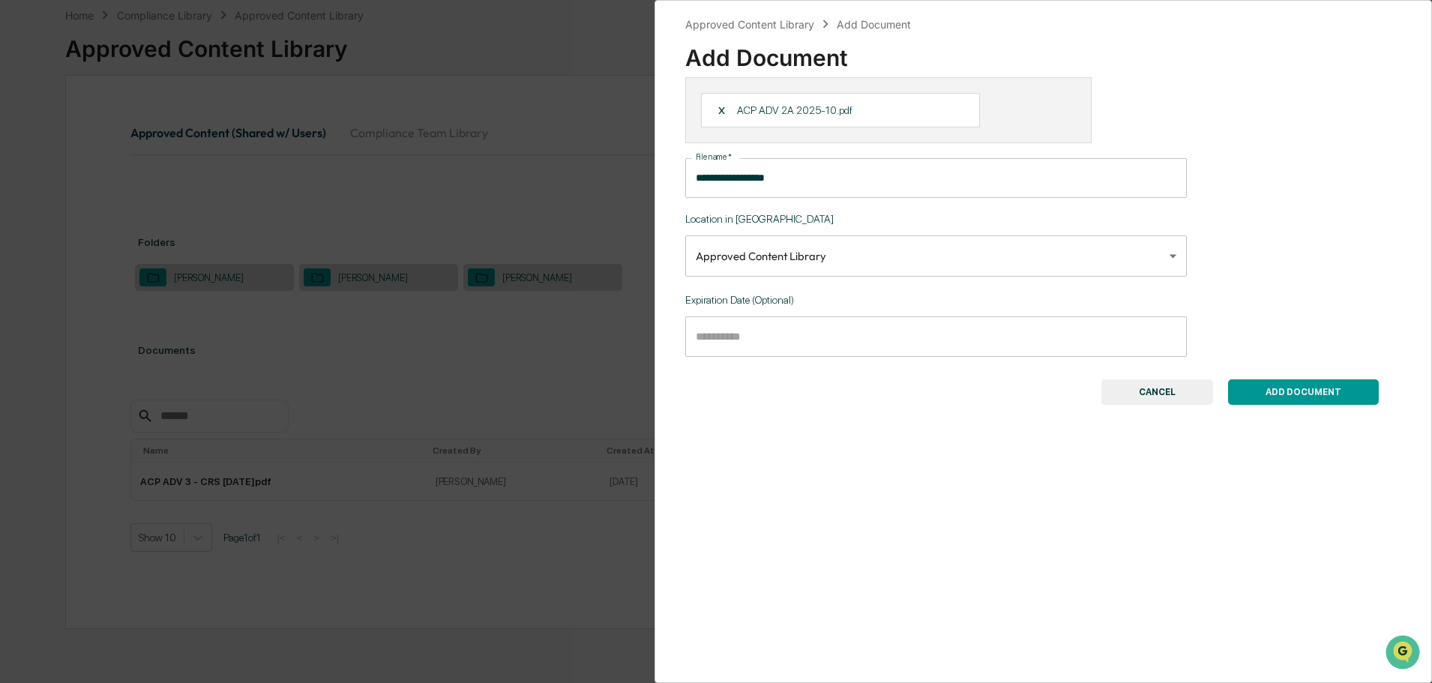
click at [1313, 396] on button "ADD DOCUMENT" at bounding box center [1303, 391] width 151 height 25
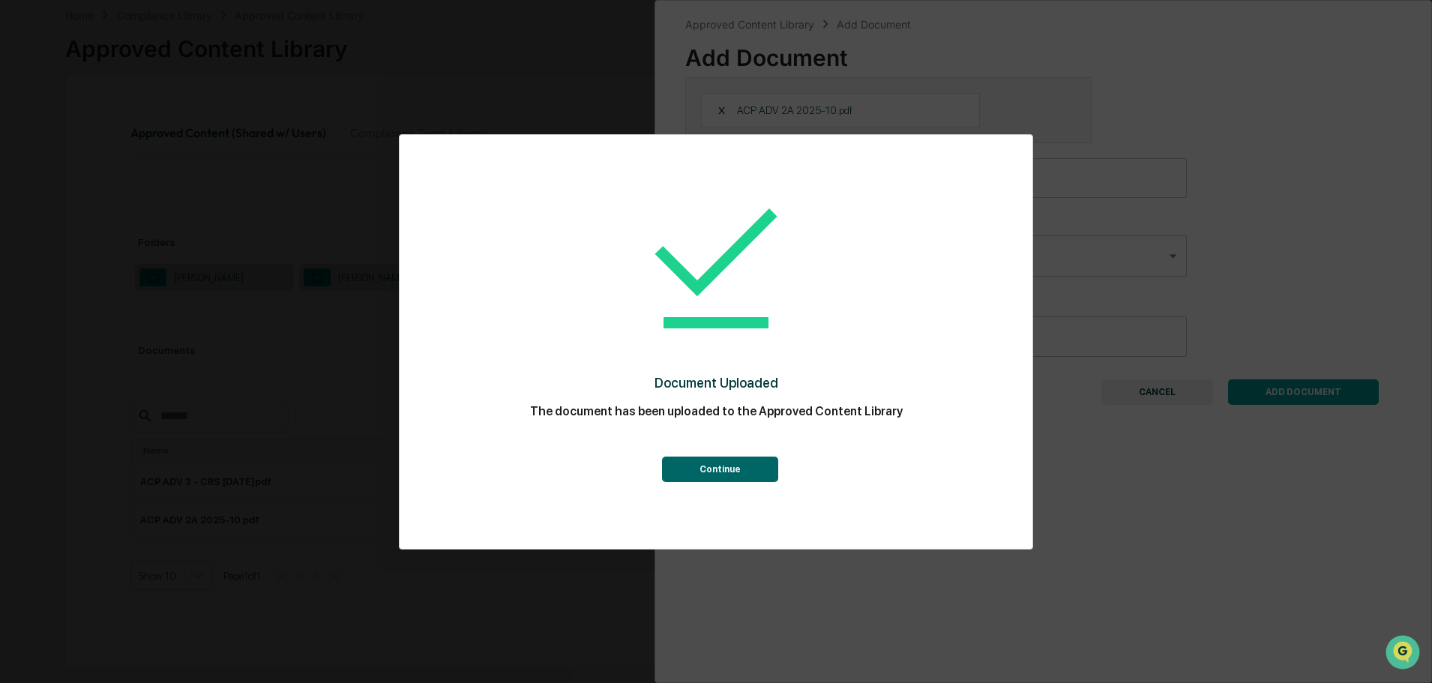
click at [684, 471] on button "Continue" at bounding box center [720, 468] width 116 height 25
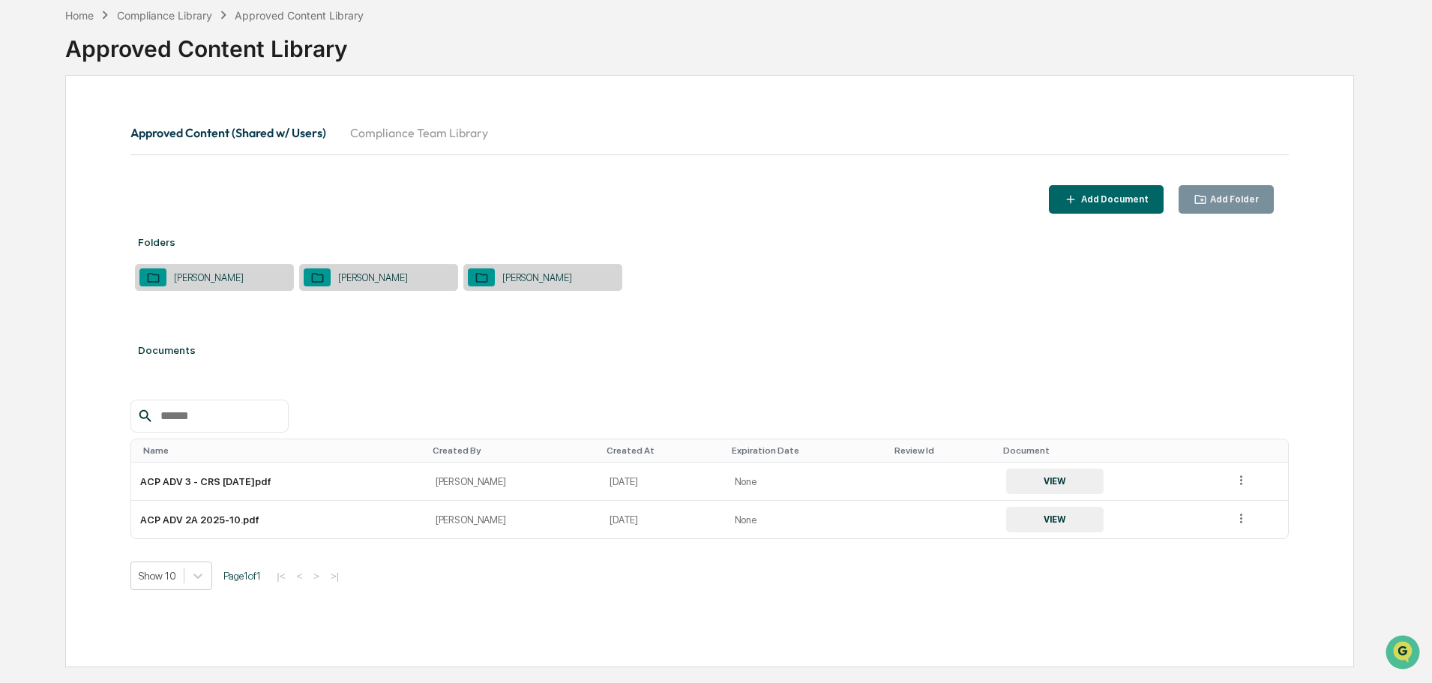
click at [537, 281] on div "[PERSON_NAME]" at bounding box center [537, 277] width 85 height 11
